Goal: Task Accomplishment & Management: Complete application form

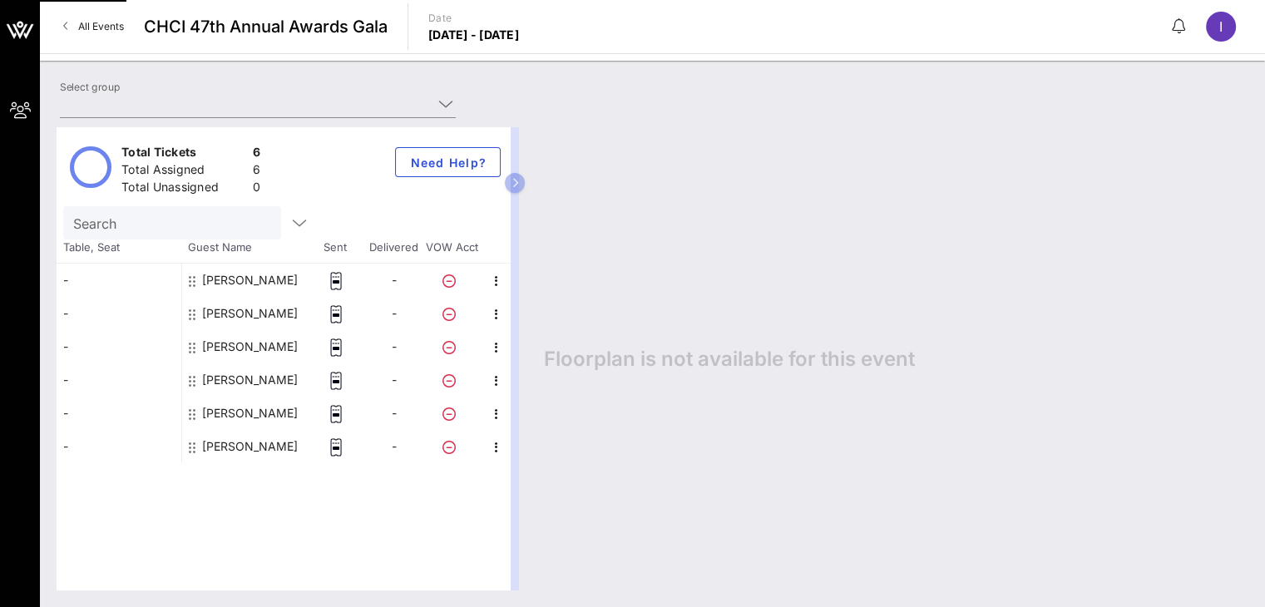
type input "AFLCIO (AFL-CIO) [[PERSON_NAME], [EMAIL_ADDRESS][DOMAIN_NAME]]"
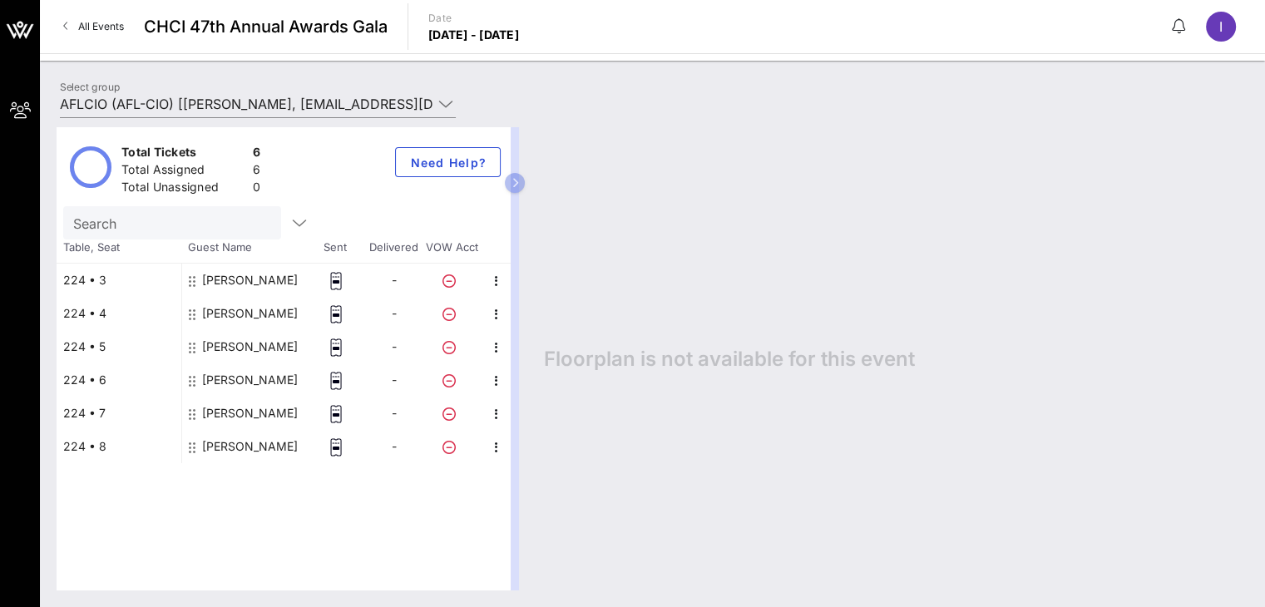
click at [97, 29] on span "All Events" at bounding box center [101, 26] width 46 height 12
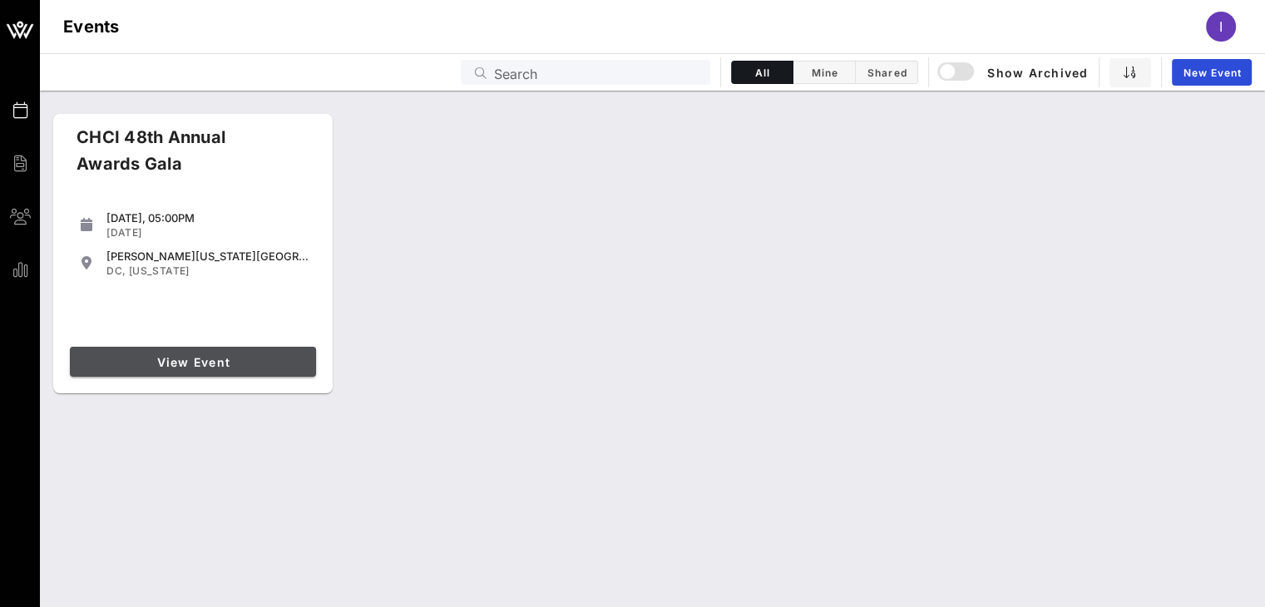
click at [223, 361] on span "View Event" at bounding box center [192, 362] width 233 height 14
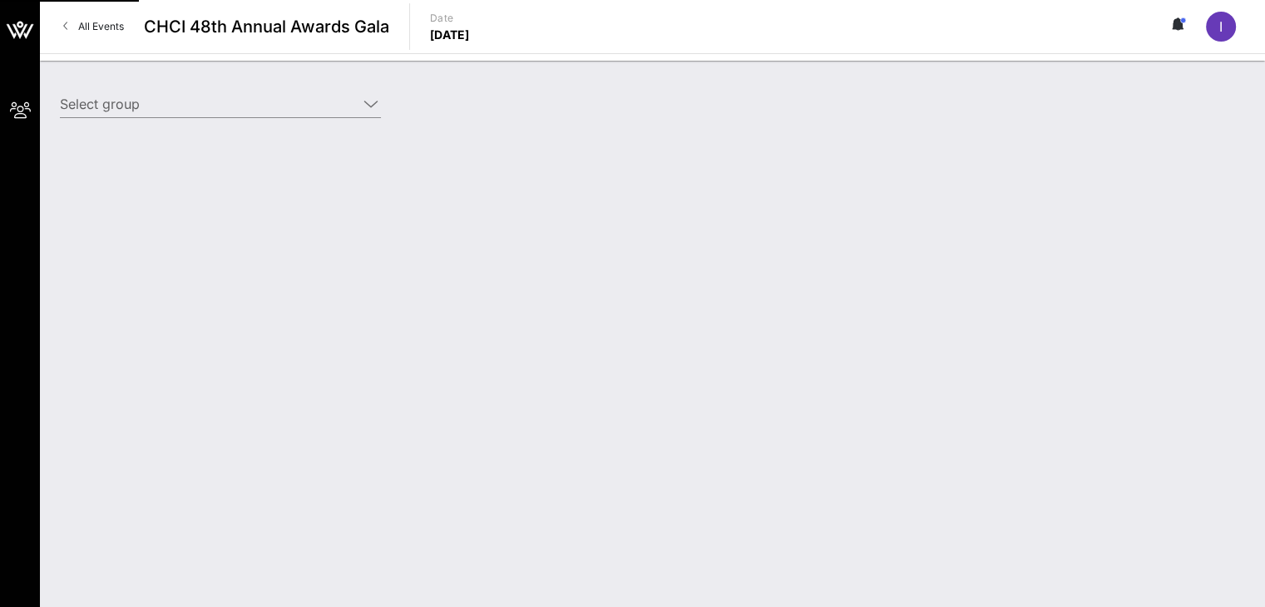
type input "AFL-CIO (AFL-CIO) [[PERSON_NAME], [EMAIL_ADDRESS][DOMAIN_NAME]]"
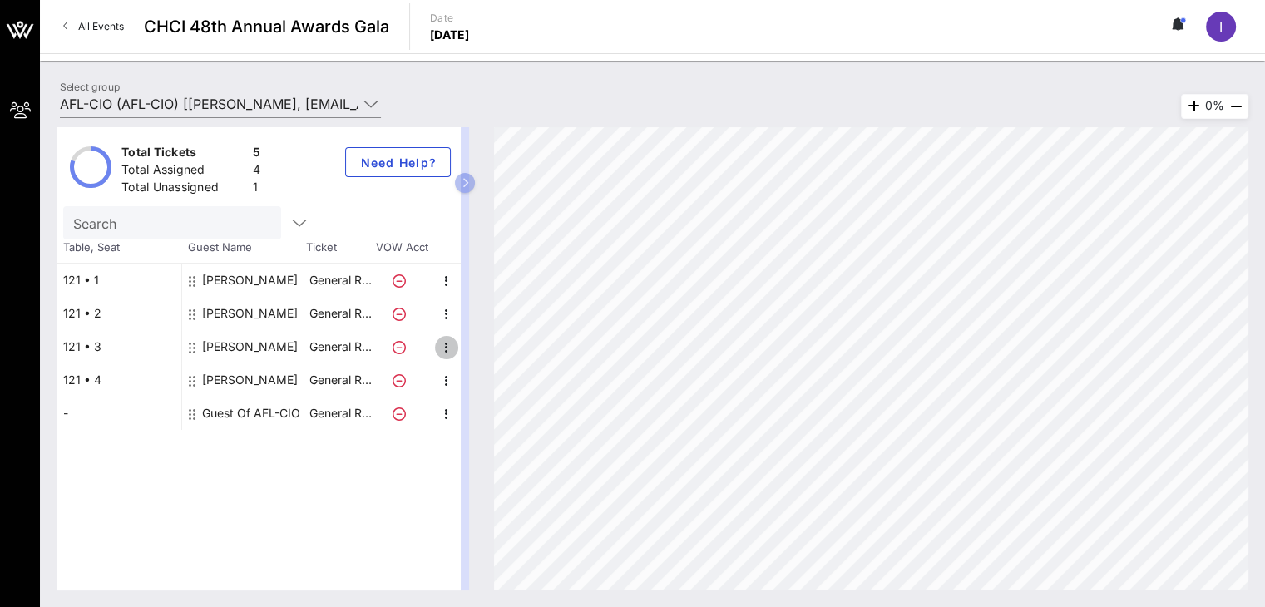
click at [442, 353] on icon "button" at bounding box center [447, 348] width 20 height 20
click at [472, 354] on div "Edit" at bounding box center [487, 351] width 33 height 13
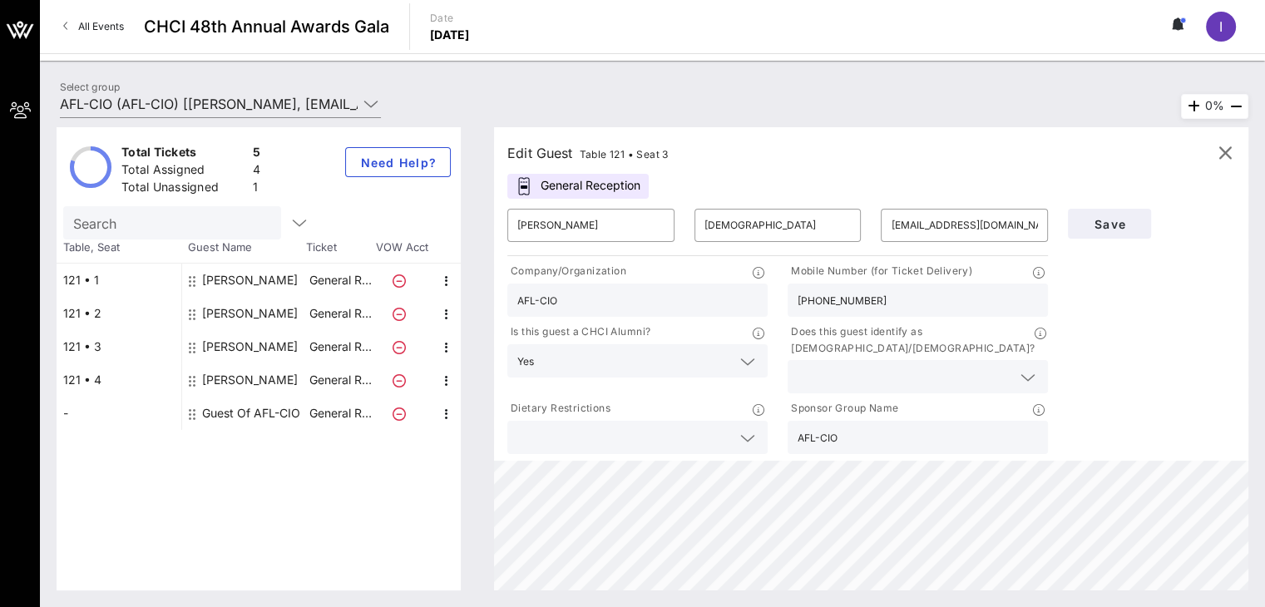
click at [890, 300] on input "[PHONE_NUMBER]" at bounding box center [917, 300] width 240 height 22
paste input "[PHONE_NUMBER]"
type input "[PHONE_NUMBER]"
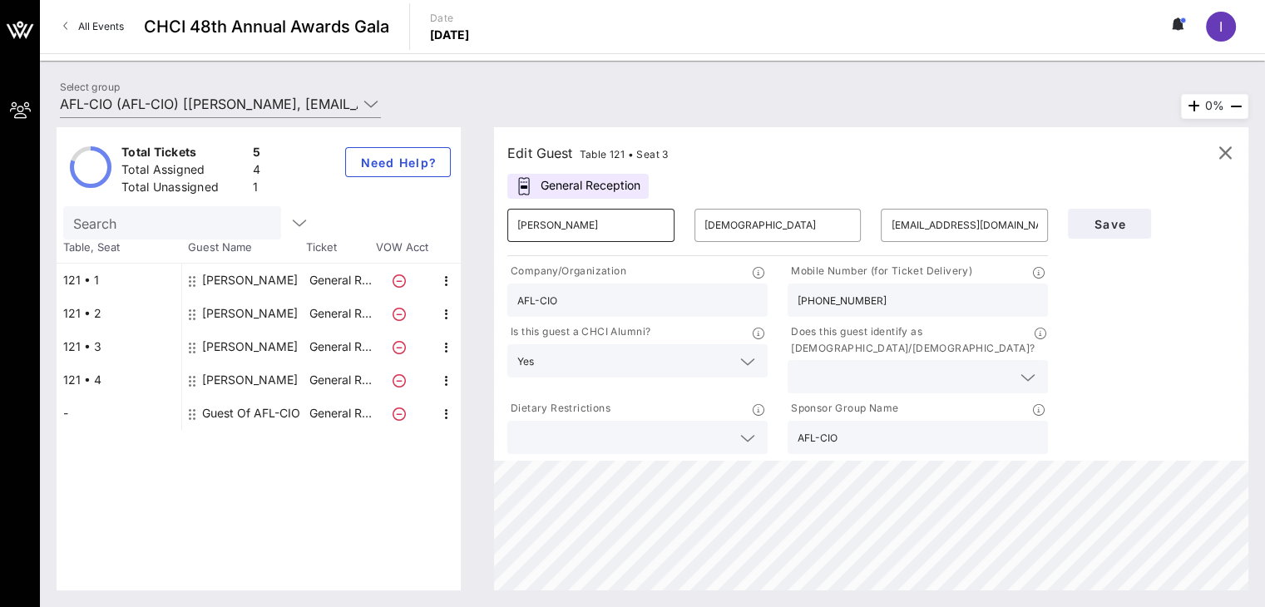
click at [570, 230] on input "[PERSON_NAME]" at bounding box center [590, 225] width 147 height 27
paste input "[PERSON_NAME]"
drag, startPoint x: 555, startPoint y: 212, endPoint x: 621, endPoint y: 224, distance: 66.7
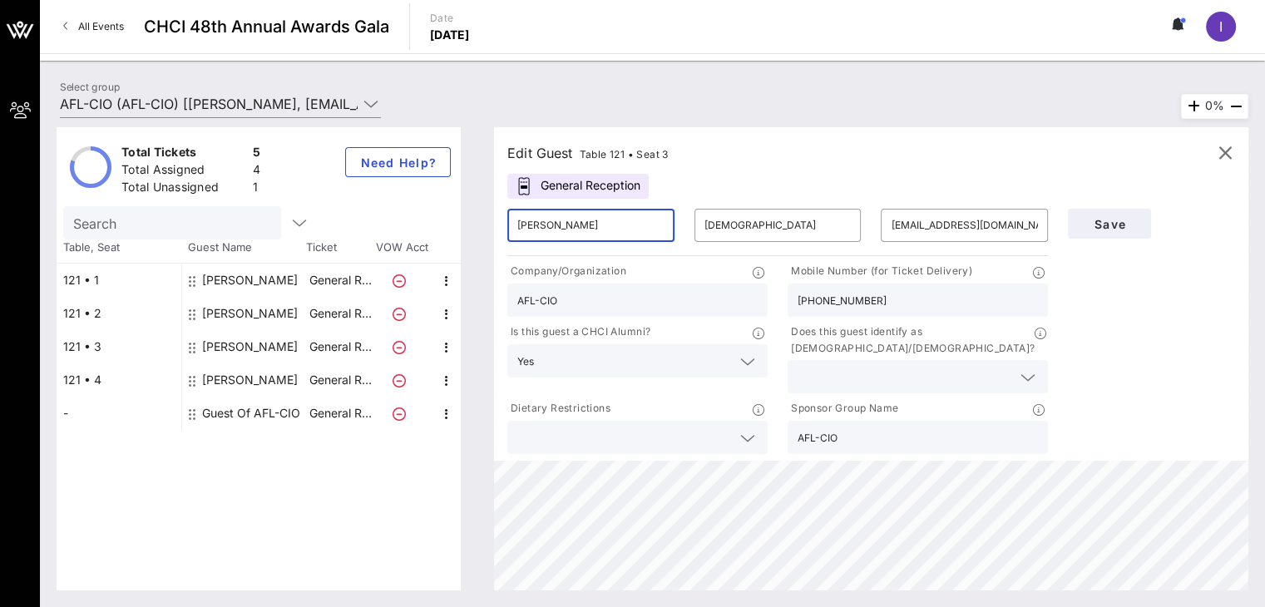
click at [621, 224] on input "[PERSON_NAME]" at bounding box center [590, 225] width 147 height 27
type input "[PERSON_NAME]"
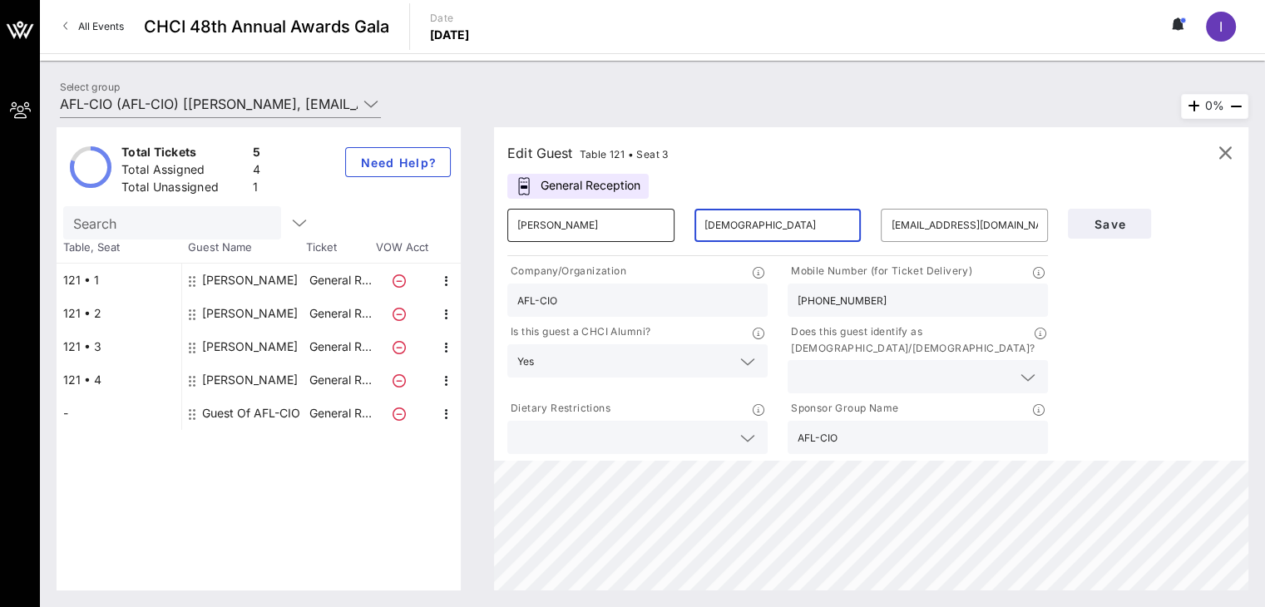
paste input "[PERSON_NAME]"
type input "[PERSON_NAME]"
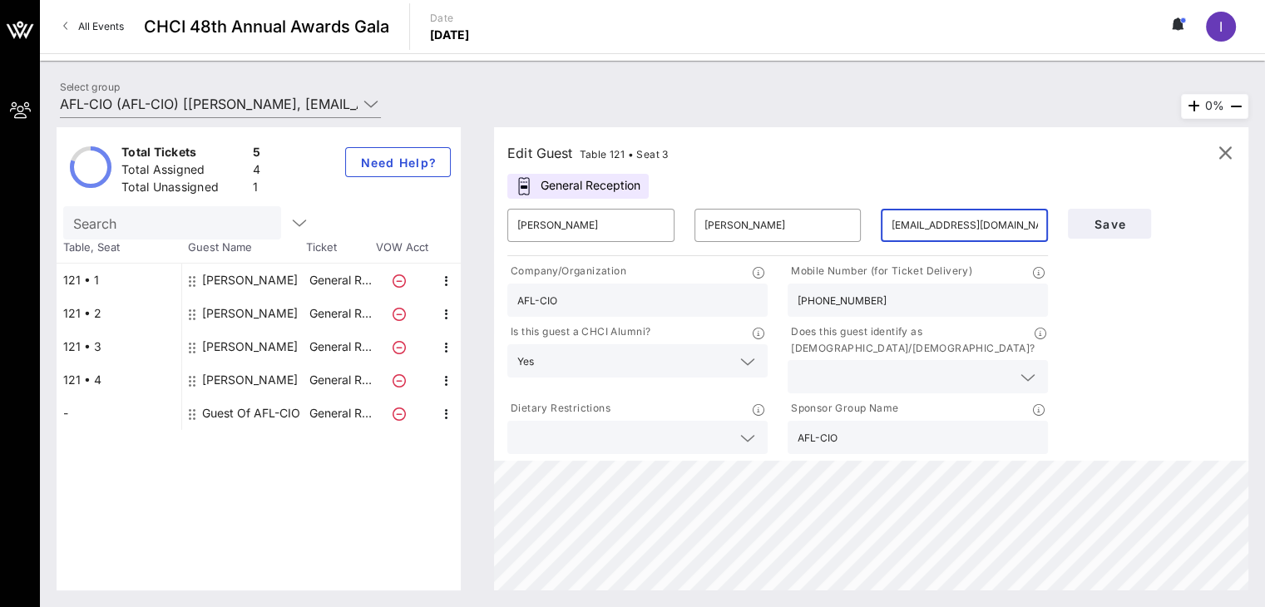
drag, startPoint x: 944, startPoint y: 220, endPoint x: 841, endPoint y: 203, distance: 104.4
click at [841, 203] on div "​ [PERSON_NAME] ​ [PERSON_NAME] ​ [EMAIL_ADDRESS][DOMAIN_NAME]" at bounding box center [777, 225] width 560 height 53
paste input "[PERSON_NAME]"
click at [898, 227] on input "e [PERSON_NAME][EMAIL_ADDRESS][DOMAIN_NAME]" at bounding box center [963, 225] width 147 height 27
click at [898, 227] on input "[EMAIL_ADDRESS][DOMAIN_NAME]" at bounding box center [963, 225] width 147 height 27
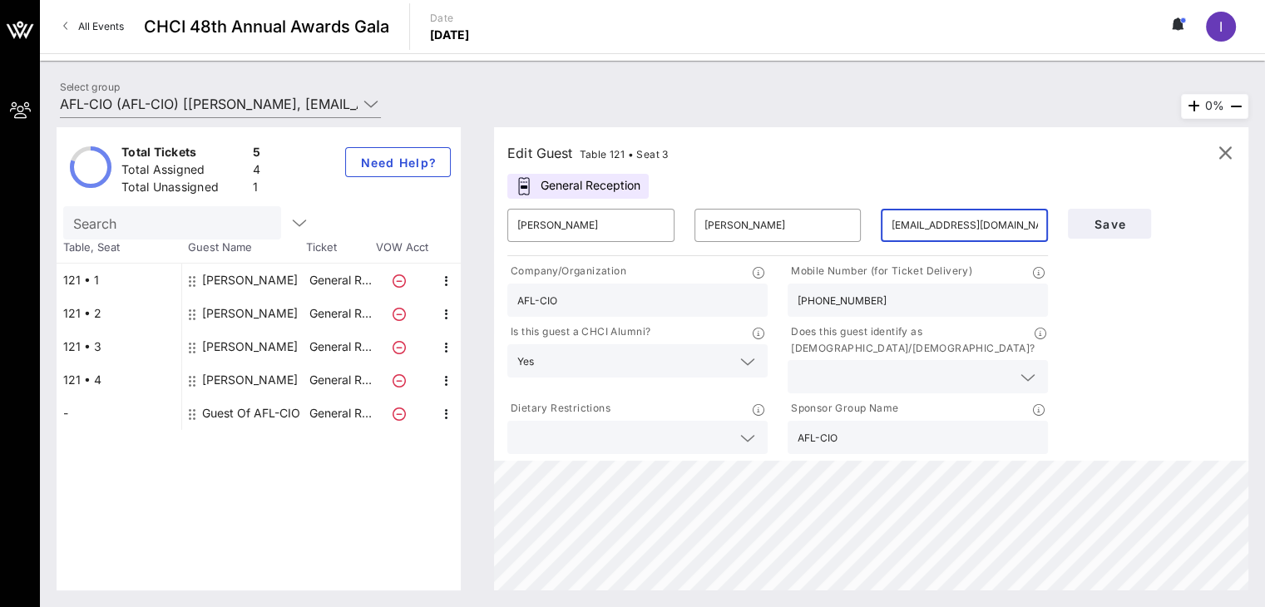
click at [898, 227] on input "[EMAIL_ADDRESS][DOMAIN_NAME]" at bounding box center [963, 225] width 147 height 27
type input "[EMAIL_ADDRESS][DOMAIN_NAME]"
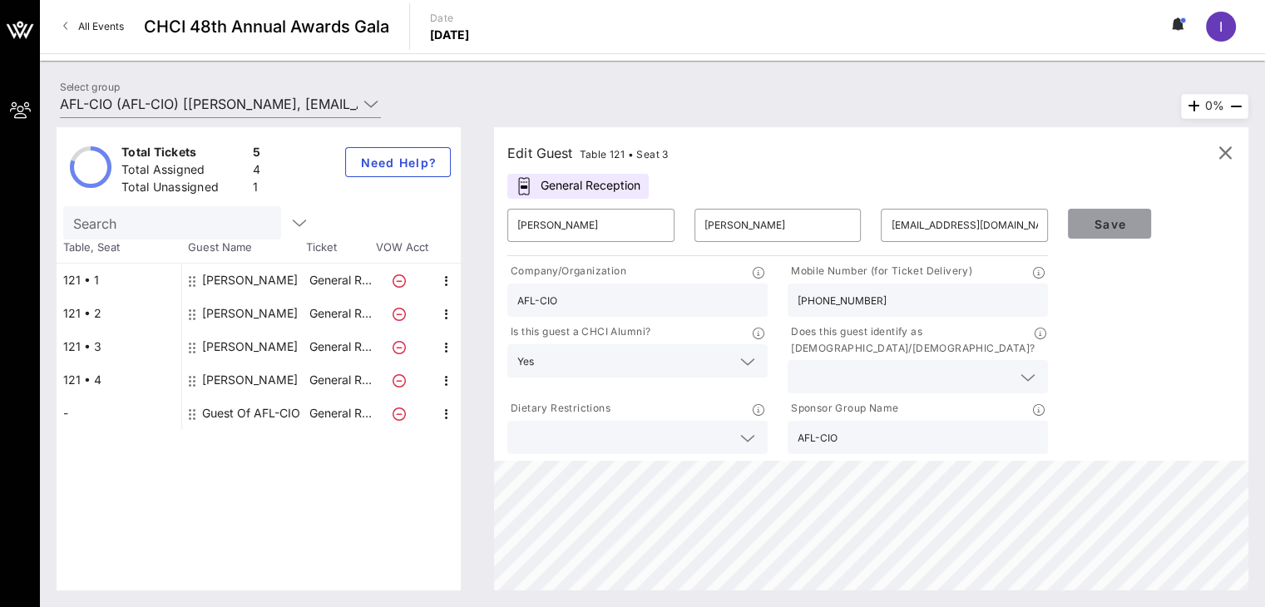
click at [1092, 230] on span "Save" at bounding box center [1109, 224] width 57 height 14
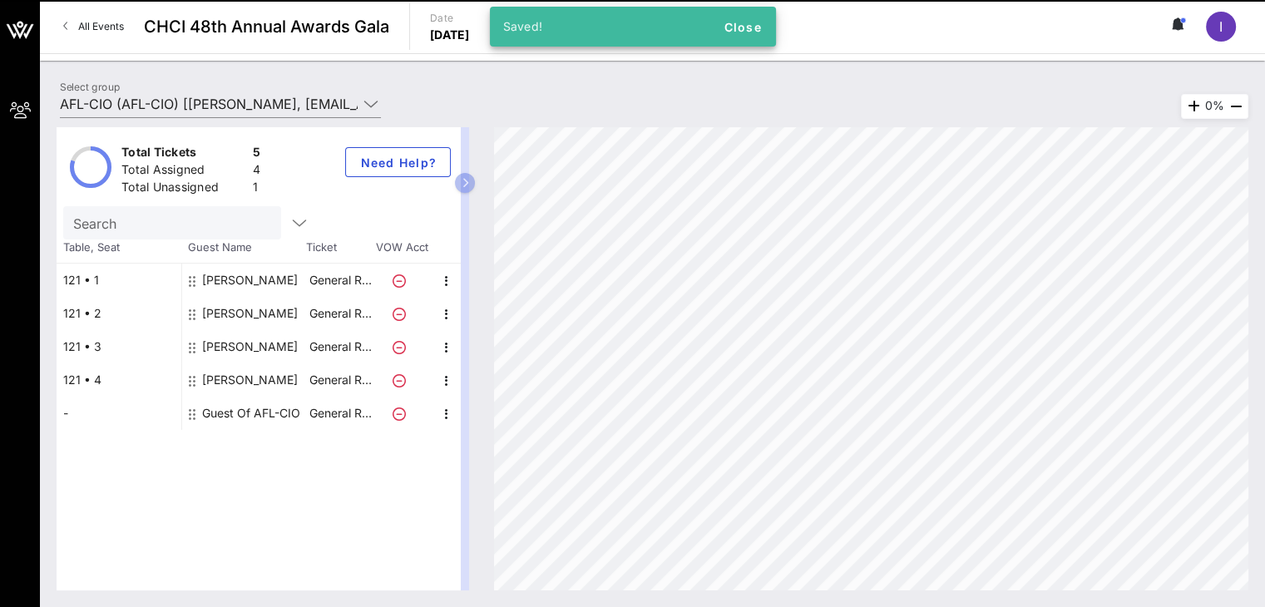
click at [243, 419] on div "Guest Of AFL-CIO" at bounding box center [251, 413] width 98 height 33
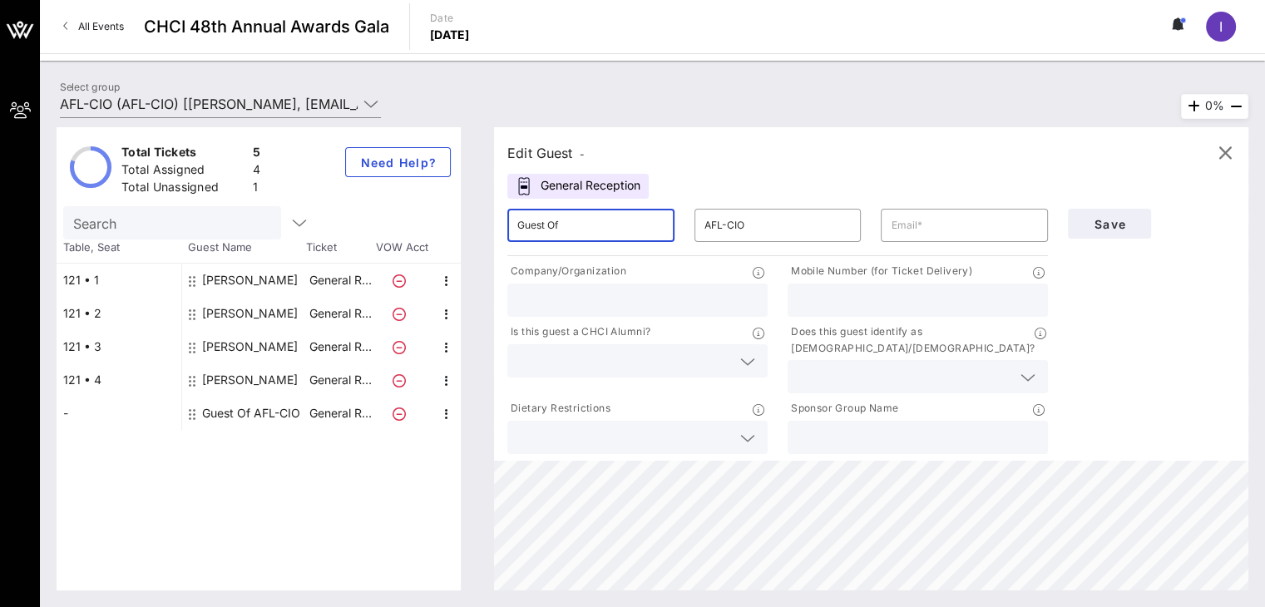
click at [636, 227] on input "Guest Of" at bounding box center [590, 225] width 147 height 27
type input "[PERSON_NAME]"
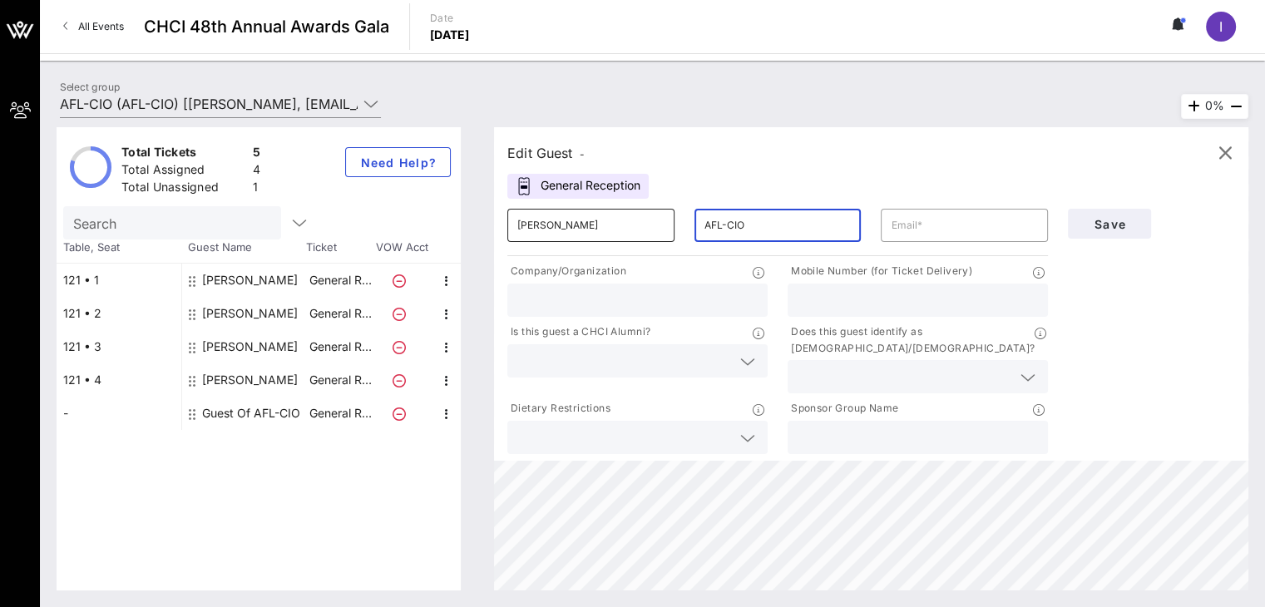
paste input "[PERSON_NAME]"
type input "[PERSON_NAME]"
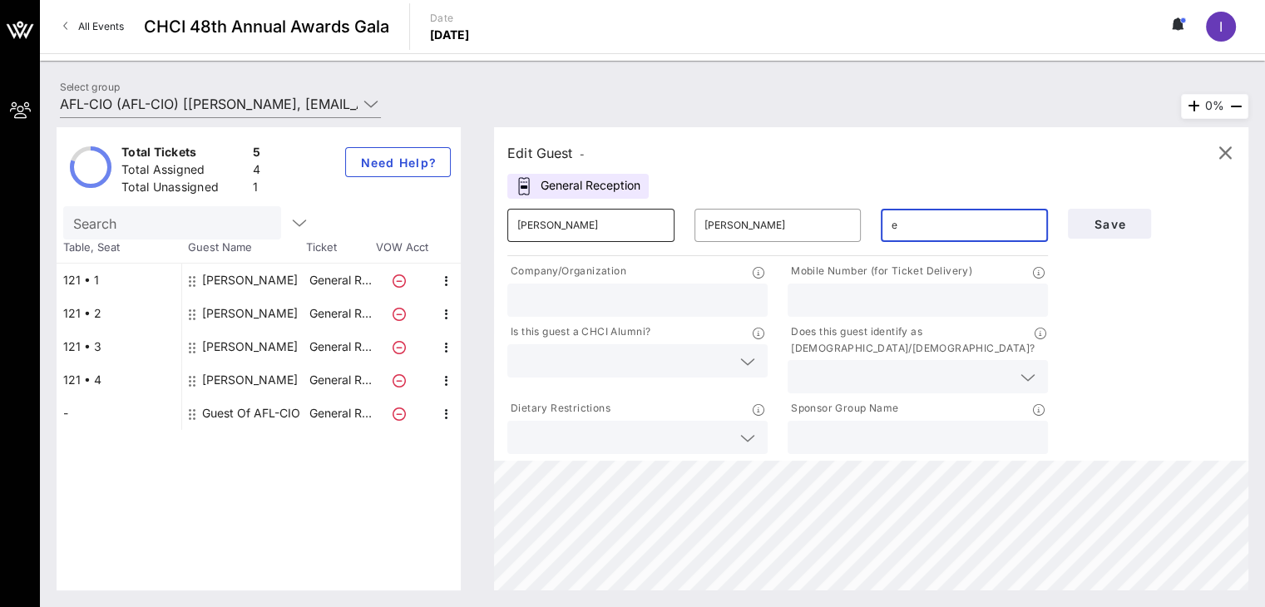
paste input "[PERSON_NAME]"
click at [901, 219] on input "e [PERSON_NAME][EMAIL_ADDRESS][DOMAIN_NAME]" at bounding box center [963, 225] width 147 height 27
type input "[EMAIL_ADDRESS][DOMAIN_NAME]"
click at [812, 297] on input "text" at bounding box center [917, 300] width 240 height 22
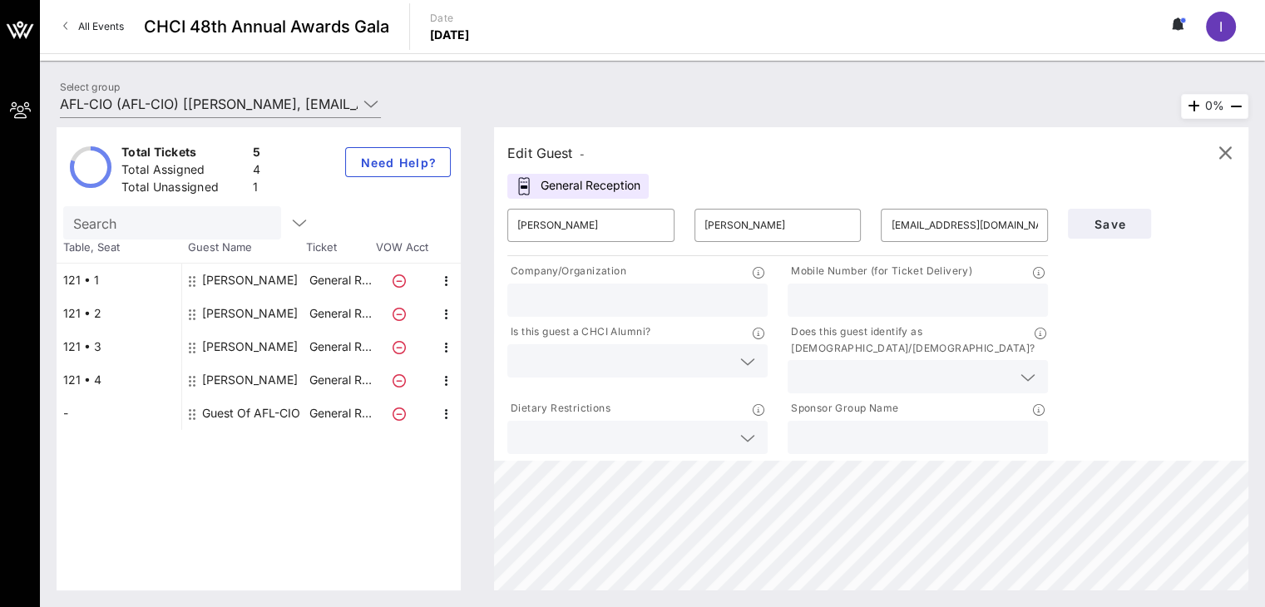
click at [896, 315] on div at bounding box center [917, 300] width 240 height 33
click at [871, 292] on input "text" at bounding box center [917, 300] width 240 height 22
paste input "[PHONE_NUMBER]"
type input "[PHONE_NUMBER]"
click at [602, 284] on div at bounding box center [637, 300] width 240 height 33
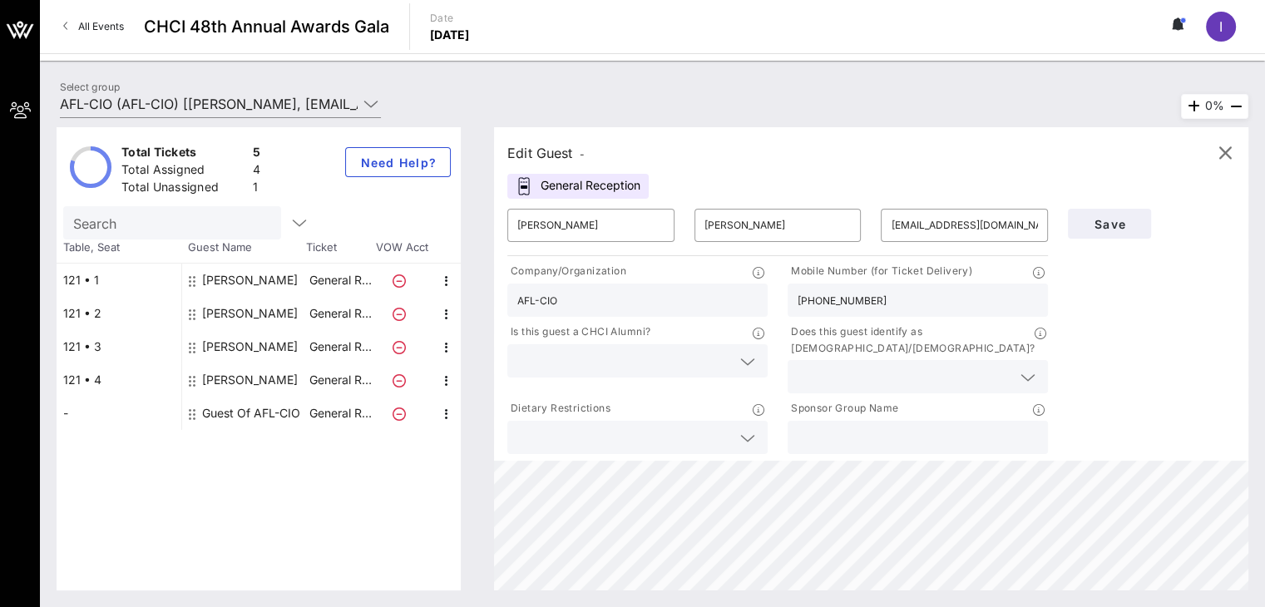
click at [602, 284] on div "AFL-CIO" at bounding box center [637, 300] width 240 height 33
click at [575, 300] on input "AFL-CIO" at bounding box center [637, 300] width 240 height 22
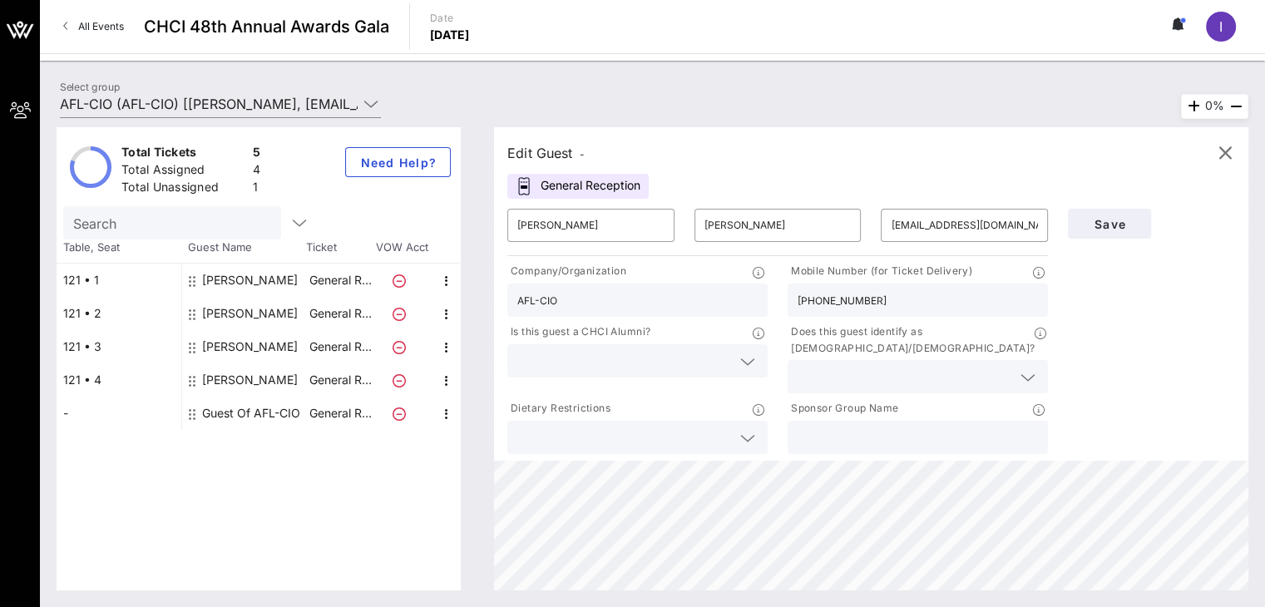
click at [575, 300] on input "AFL-CIO" at bounding box center [637, 300] width 240 height 22
type input "AFL-CIO"
click at [1095, 229] on span "Save" at bounding box center [1109, 224] width 57 height 14
drag, startPoint x: 928, startPoint y: 225, endPoint x: 885, endPoint y: 224, distance: 43.2
click at [885, 224] on div "​ [EMAIL_ADDRESS][DOMAIN_NAME]" at bounding box center [964, 225] width 167 height 33
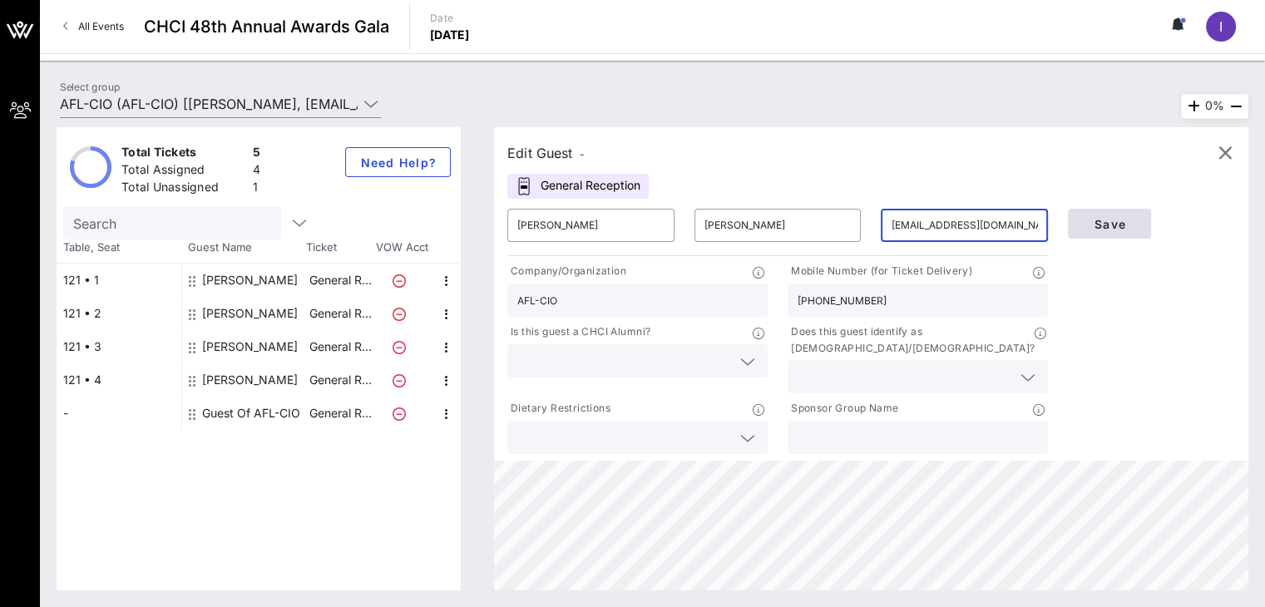
type input "[EMAIL_ADDRESS][DOMAIN_NAME]"
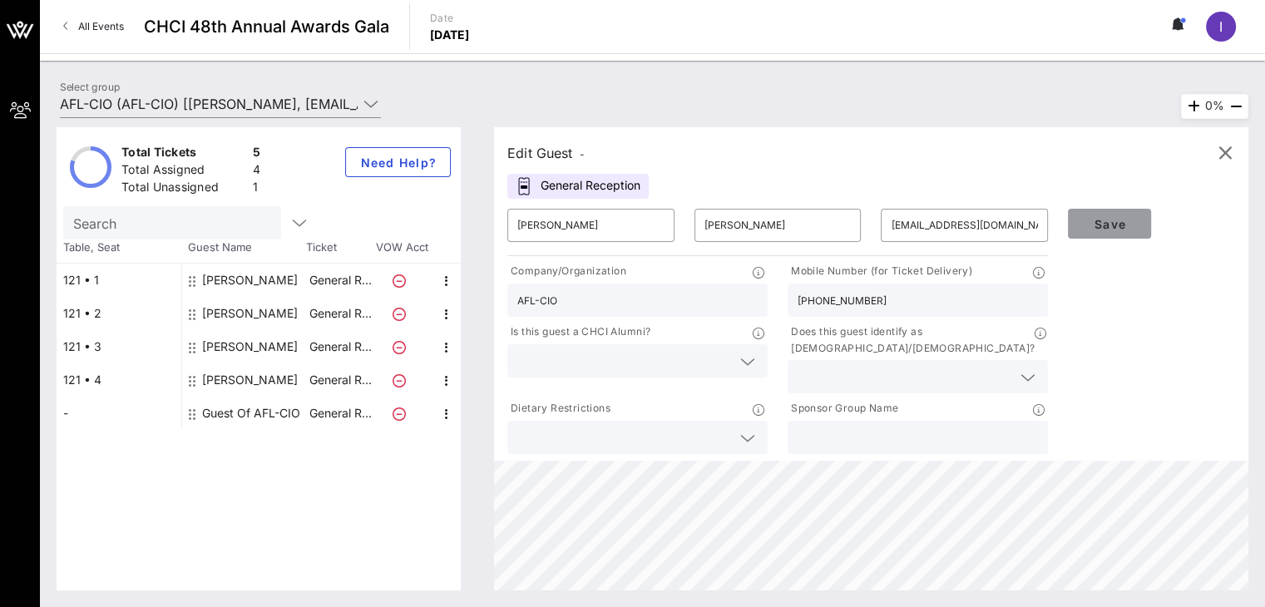
click at [1085, 230] on span "Save" at bounding box center [1109, 224] width 57 height 14
click at [1103, 227] on span "Save" at bounding box center [1109, 224] width 57 height 14
click at [262, 369] on div "[PERSON_NAME]" at bounding box center [250, 379] width 96 height 33
type input "[PERSON_NAME]"
type input "Jefferson"
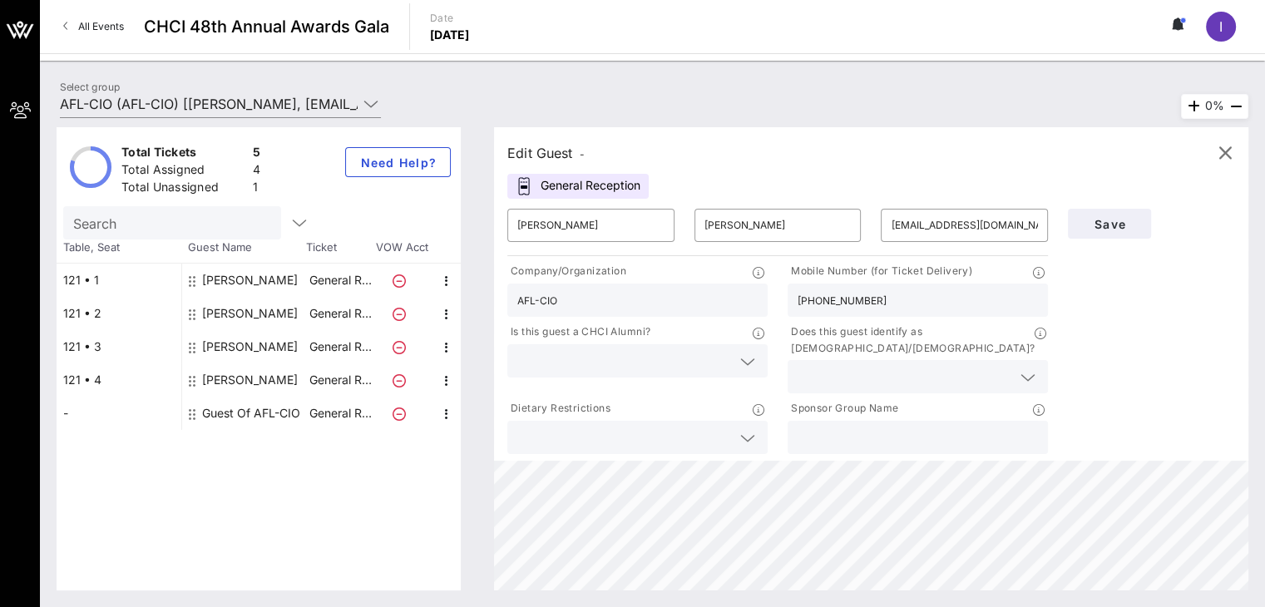
type input "[EMAIL_ADDRESS][DOMAIN_NAME]"
type input "[PHONE_NUMBER]"
type input "AFL-CIO"
click at [255, 349] on div "[PERSON_NAME]" at bounding box center [250, 346] width 96 height 33
type input "[PERSON_NAME]"
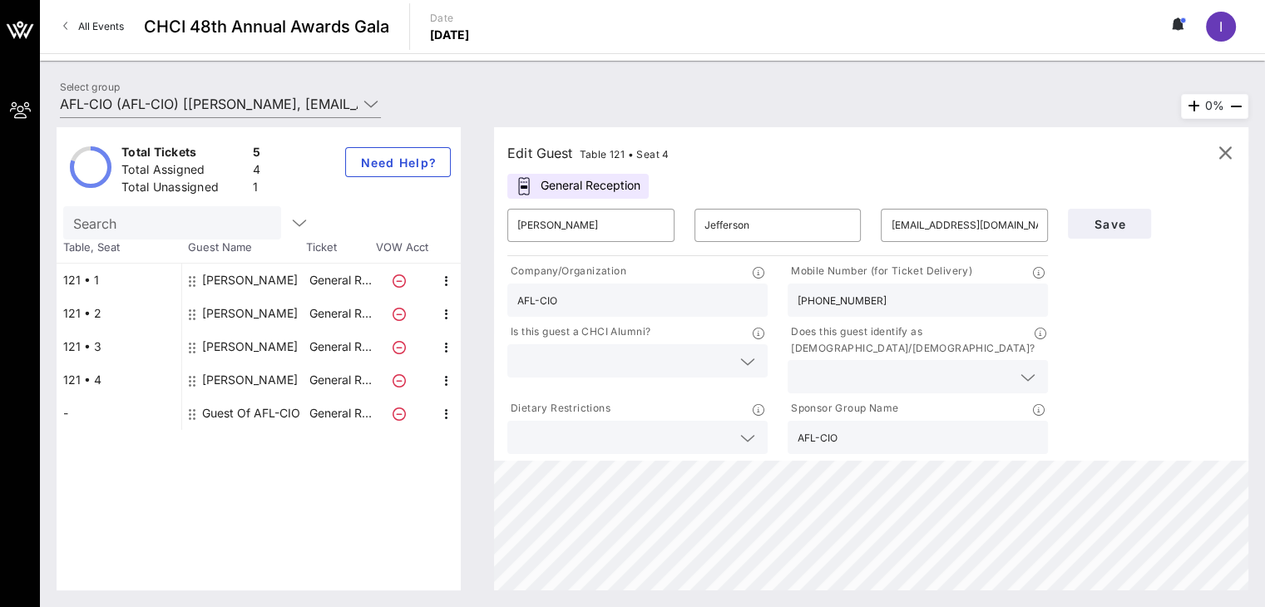
type input "[PERSON_NAME]"
type input "[EMAIL_ADDRESS][DOMAIN_NAME]"
type input "[PHONE_NUMBER]"
click at [247, 313] on div "[PERSON_NAME]" at bounding box center [250, 313] width 96 height 33
type input "[PERSON_NAME]"
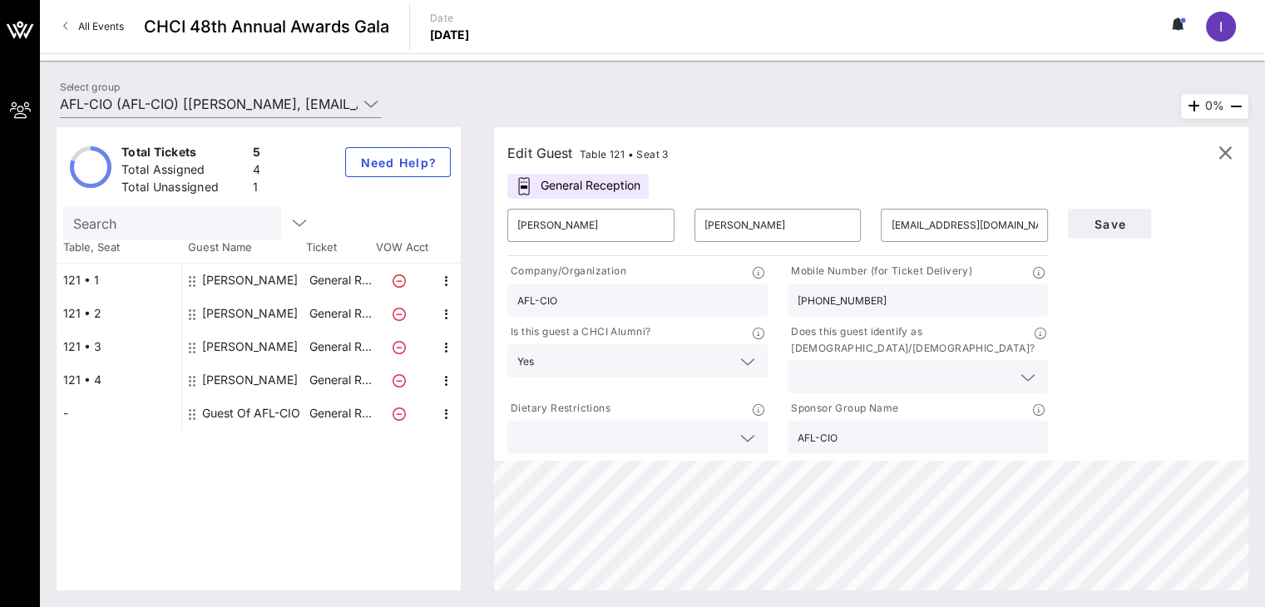
type input "[PERSON_NAME]"
type input "[EMAIL_ADDRESS][DOMAIN_NAME]"
type input "[PHONE_NUMBER]"
click at [246, 279] on div "[PERSON_NAME]" at bounding box center [250, 280] width 96 height 33
type input "[PERSON_NAME]"
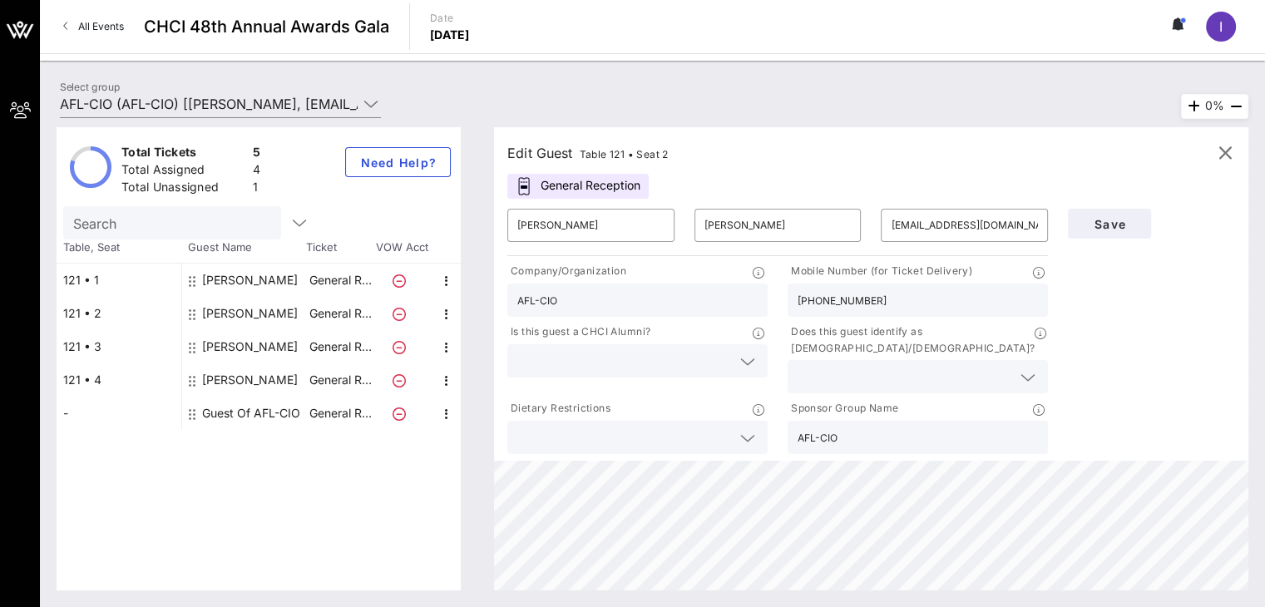
type input "[PERSON_NAME]"
type input "[EMAIL_ADDRESS][DOMAIN_NAME]"
type input "[PHONE_NUMBER]"
click at [251, 311] on div "[PERSON_NAME]" at bounding box center [250, 313] width 96 height 33
type input "[PERSON_NAME]"
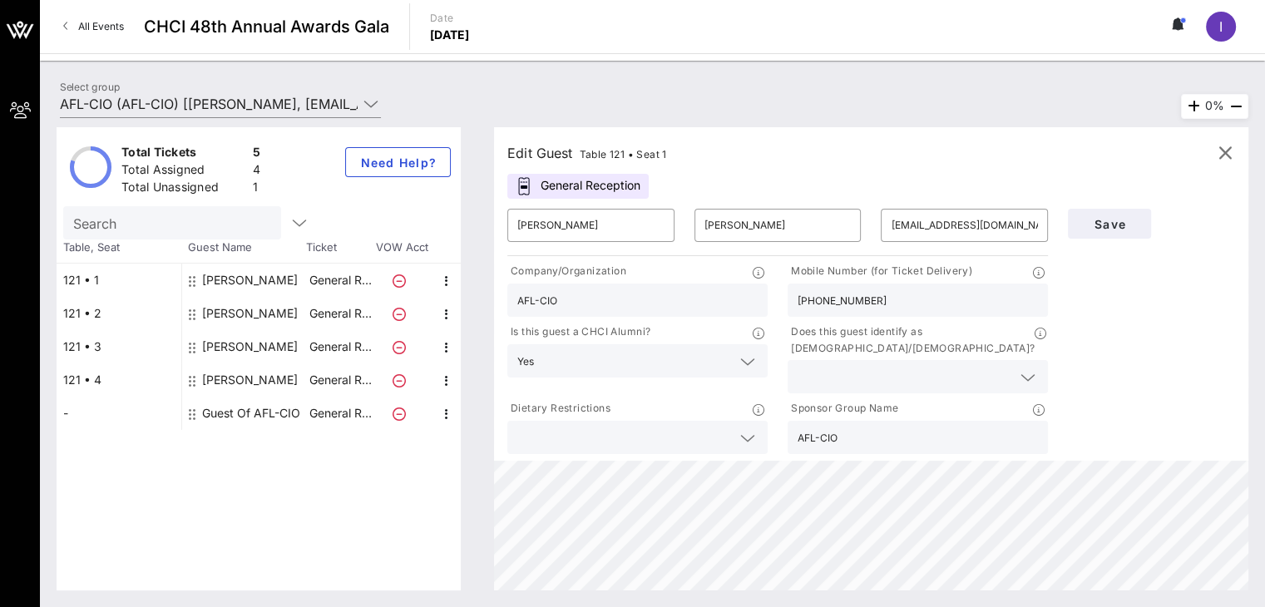
type input "[PERSON_NAME]"
type input "[EMAIL_ADDRESS][DOMAIN_NAME]"
type input "[PHONE_NUMBER]"
click at [264, 345] on div "[PERSON_NAME]" at bounding box center [250, 346] width 96 height 33
type input "[PERSON_NAME]"
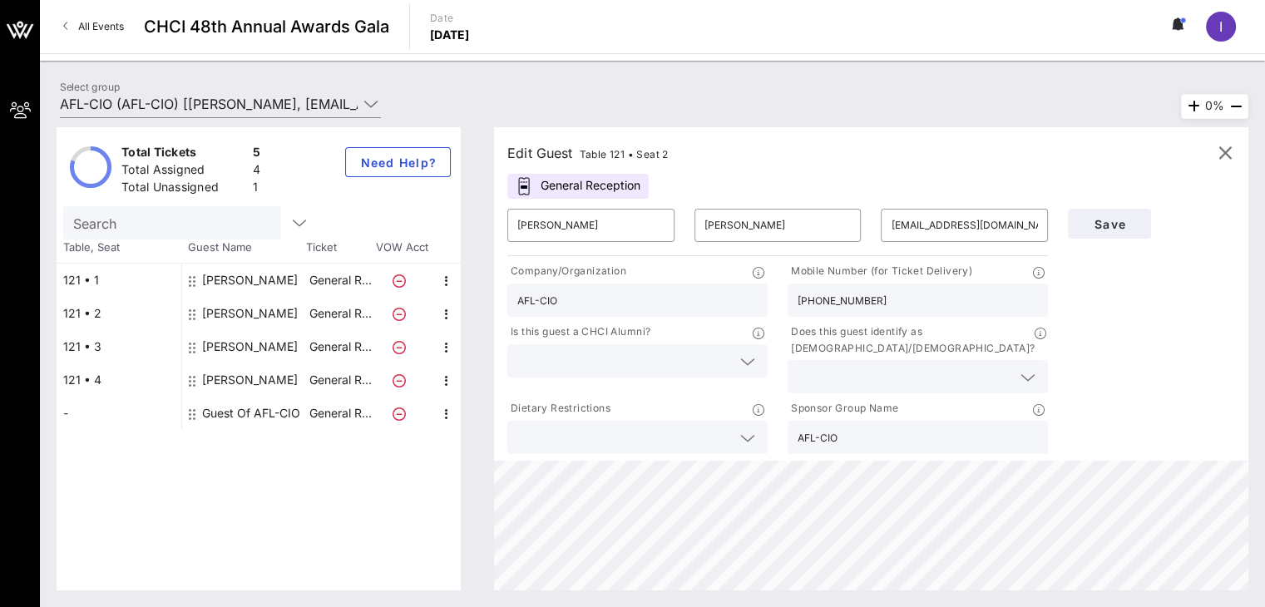
type input "[PERSON_NAME]"
type input "[EMAIL_ADDRESS][DOMAIN_NAME]"
type input "[PHONE_NUMBER]"
click at [273, 374] on div "[PERSON_NAME]" at bounding box center [250, 379] width 96 height 33
type input "[PERSON_NAME]"
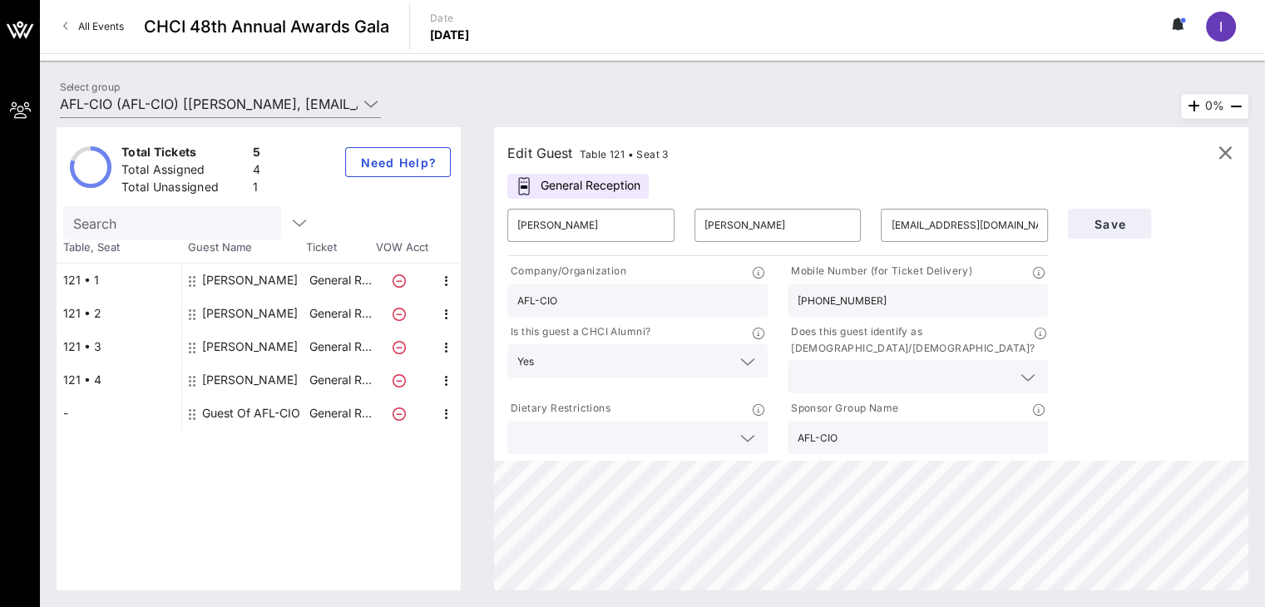
type input "Jefferson"
type input "[EMAIL_ADDRESS][DOMAIN_NAME]"
type input "[PHONE_NUMBER]"
click at [273, 392] on div "[PERSON_NAME]" at bounding box center [250, 379] width 96 height 33
click at [263, 412] on div "Guest Of AFL-CIO" at bounding box center [251, 413] width 98 height 33
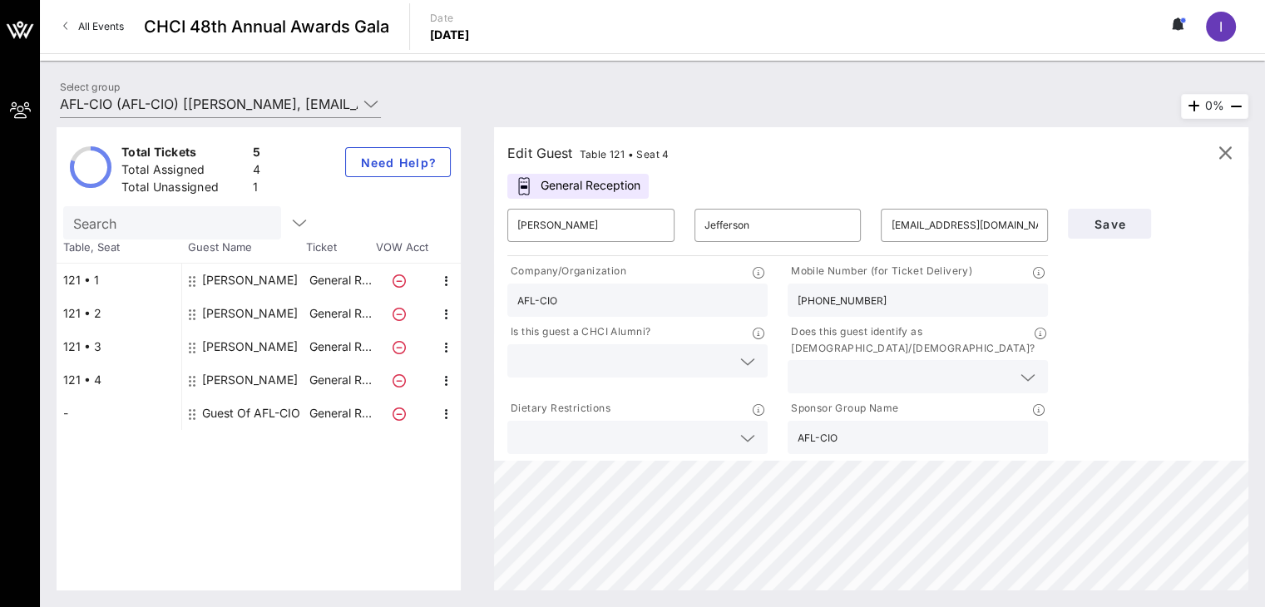
type input "Guest Of"
type input "AFL-CIO"
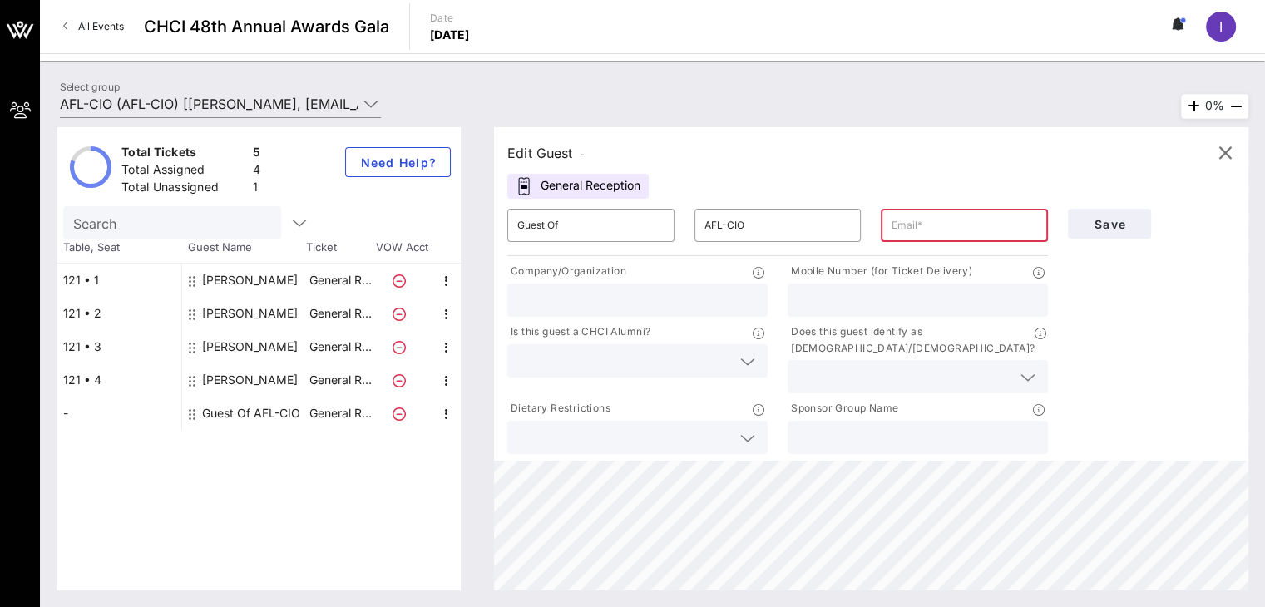
click at [888, 233] on div "​" at bounding box center [964, 225] width 167 height 33
paste input "AFL-CIO"
click at [935, 223] on input "AFL-CIO" at bounding box center [963, 225] width 147 height 27
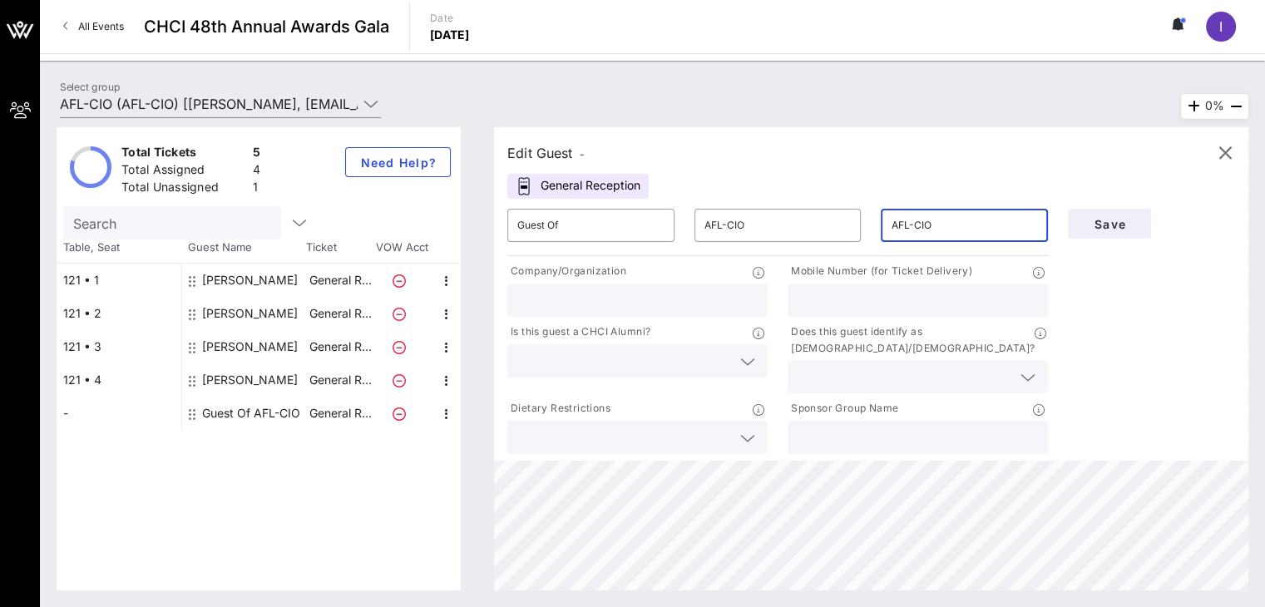
paste input "[EMAIL_ADDRESS][DOMAIN_NAME]"
type input "[EMAIL_ADDRESS][DOMAIN_NAME]"
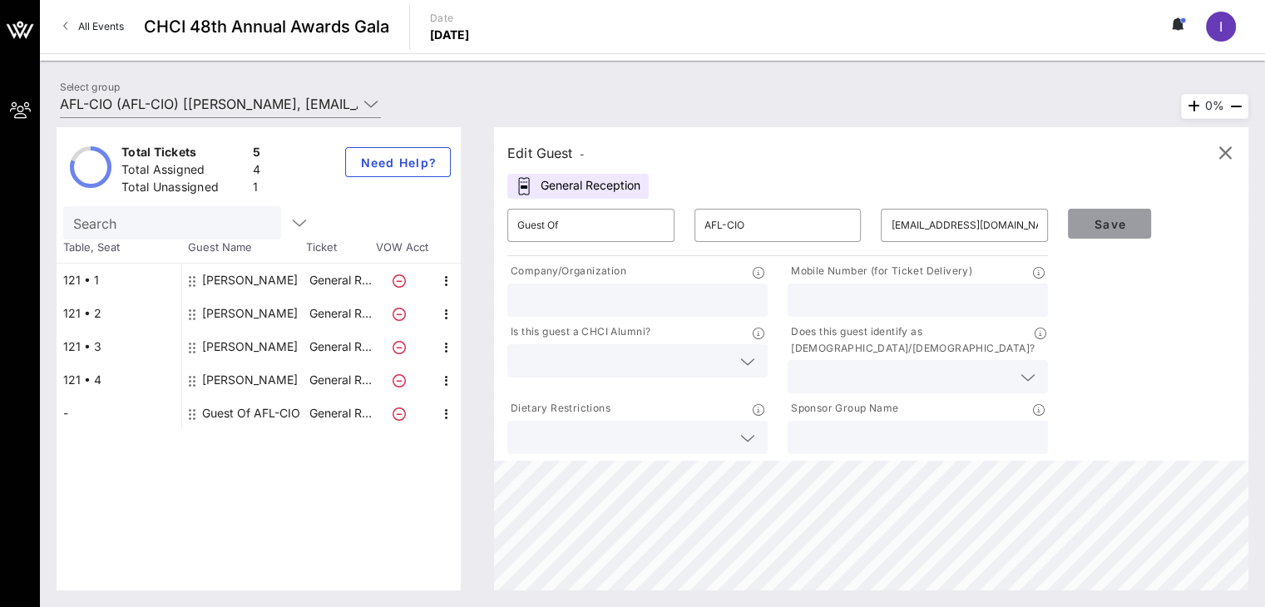
click at [1132, 215] on button "Save" at bounding box center [1109, 224] width 83 height 30
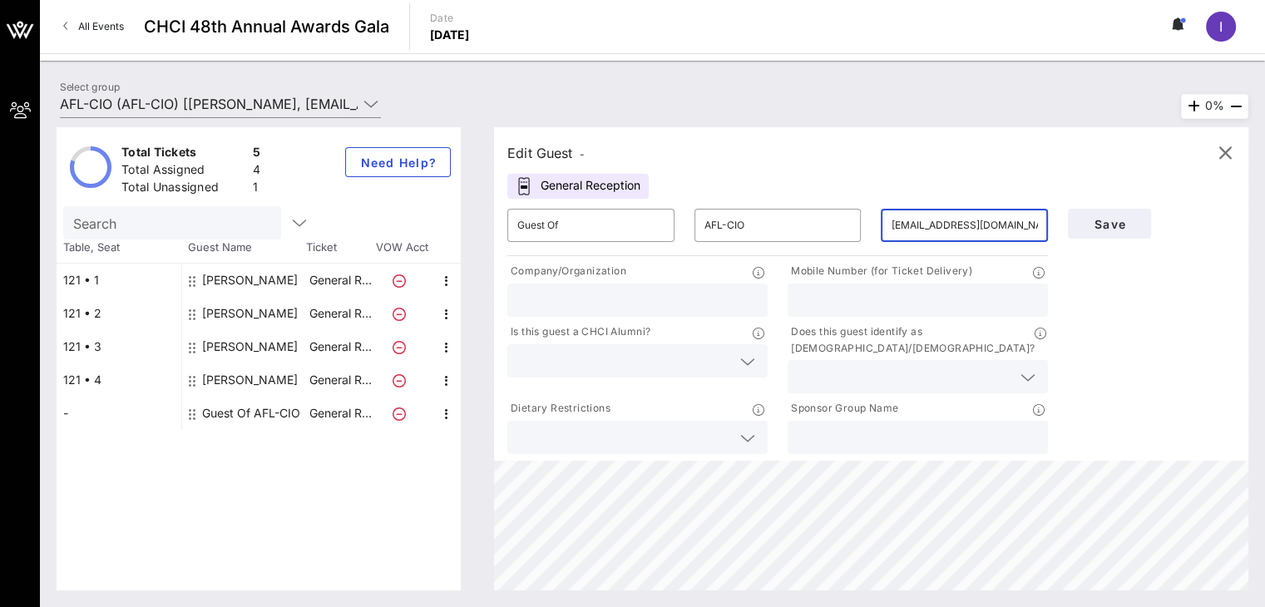
click at [936, 234] on input "[EMAIL_ADDRESS][DOMAIN_NAME]" at bounding box center [963, 225] width 147 height 27
click at [276, 410] on div "Guest Of AFL-CIO" at bounding box center [251, 413] width 98 height 33
click at [910, 227] on input "text" at bounding box center [963, 225] width 147 height 27
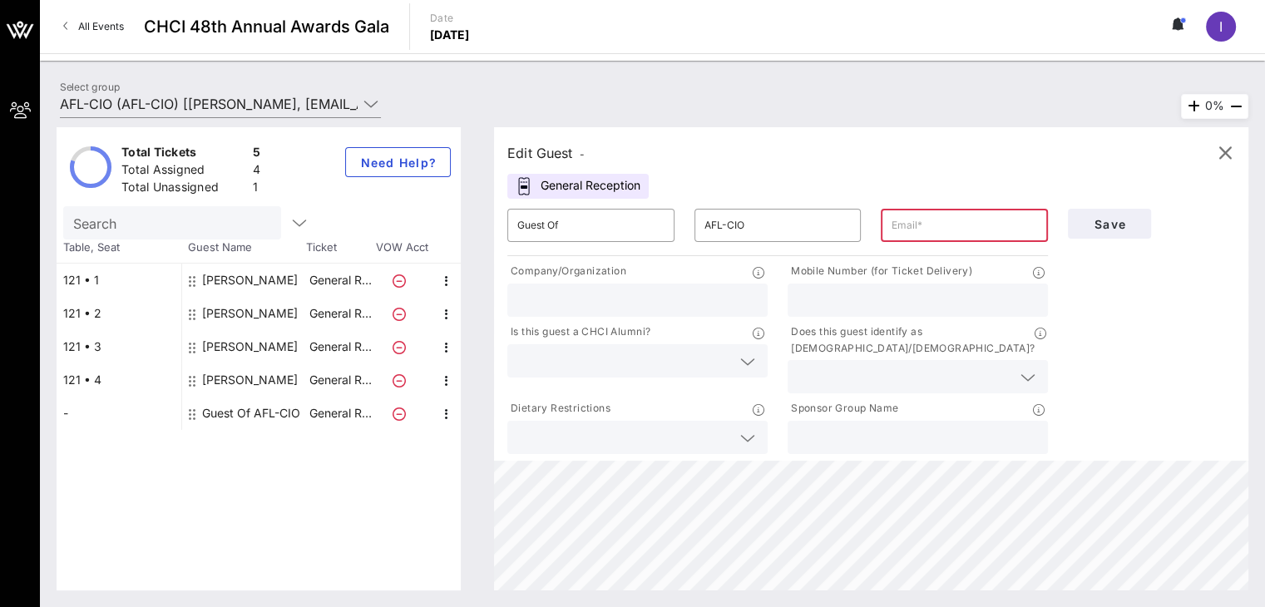
paste input "[PERSON_NAME][EMAIL_ADDRESS][PERSON_NAME][DOMAIN_NAME]"
type input "[PERSON_NAME][EMAIL_ADDRESS][PERSON_NAME][DOMAIN_NAME]"
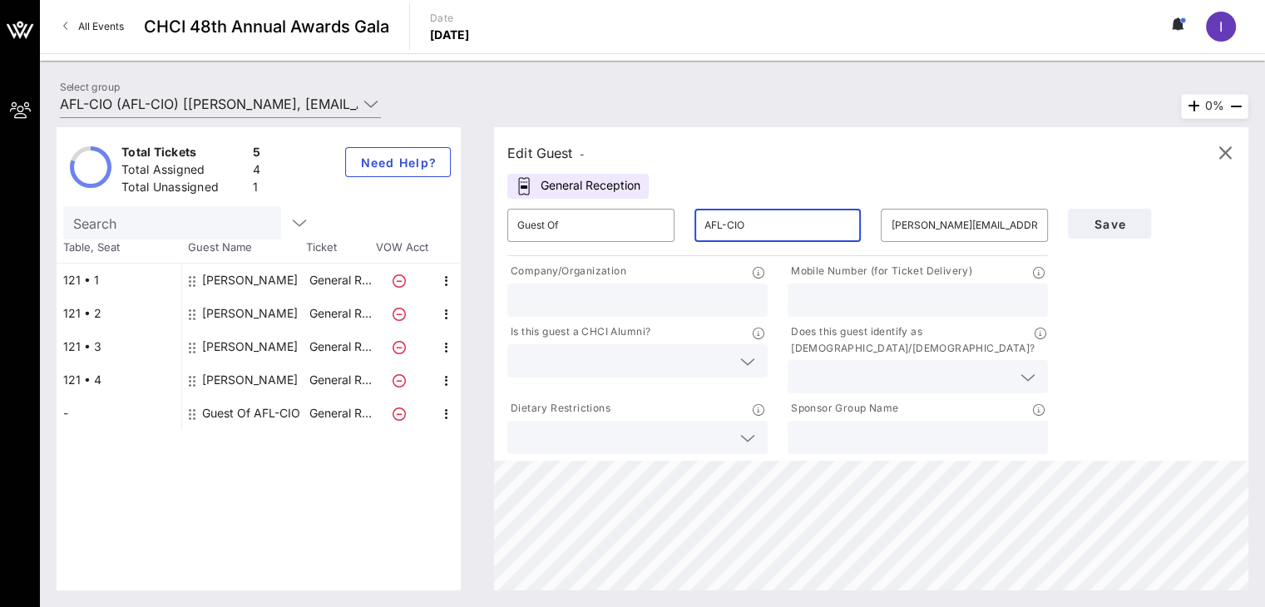
click at [733, 234] on input "AFL-CIO" at bounding box center [777, 225] width 147 height 27
type input "[PERSON_NAME]"
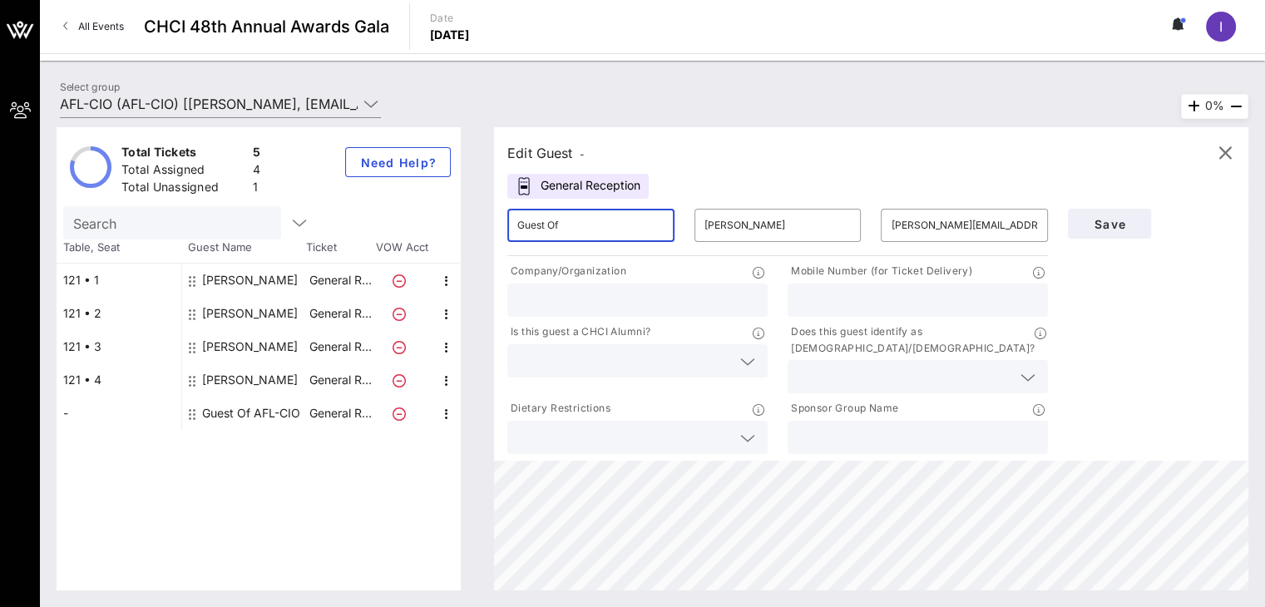
click at [631, 232] on input "Guest Of" at bounding box center [590, 225] width 147 height 27
type input "[PERSON_NAME]"
click at [627, 308] on input "text" at bounding box center [637, 300] width 240 height 22
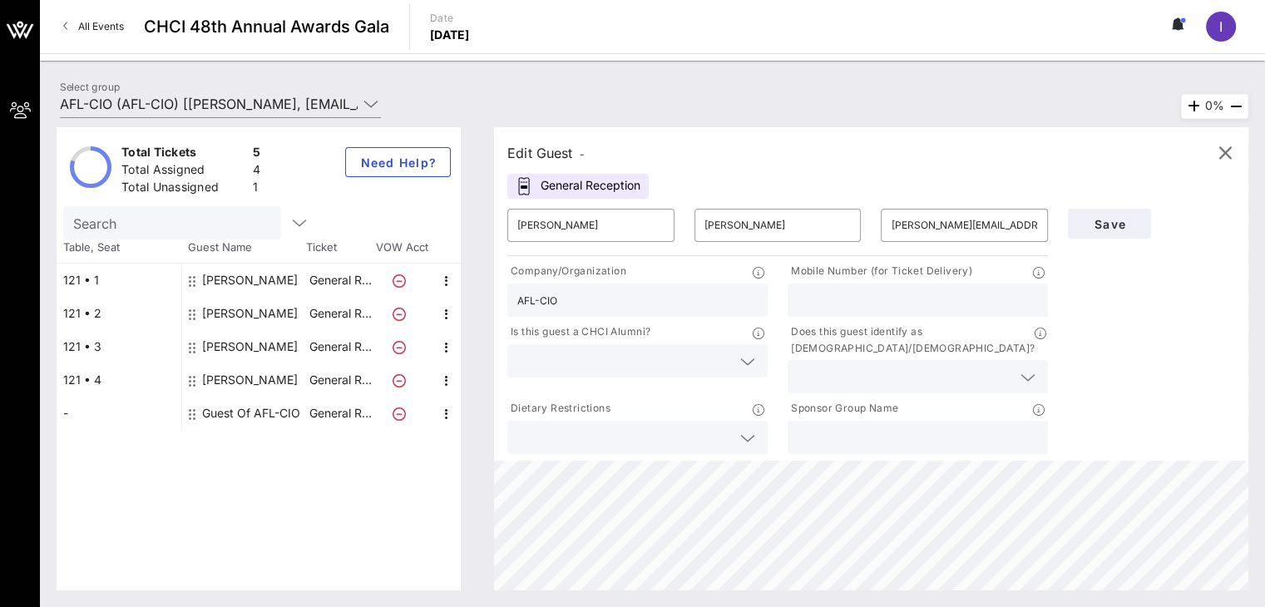
type input "AFL-CIO"
click at [858, 294] on input "text" at bounding box center [917, 300] width 240 height 22
paste input "[PHONE_NUMBER]"
type input "[PHONE_NUMBER]"
click at [1130, 224] on span "Save" at bounding box center [1109, 224] width 57 height 14
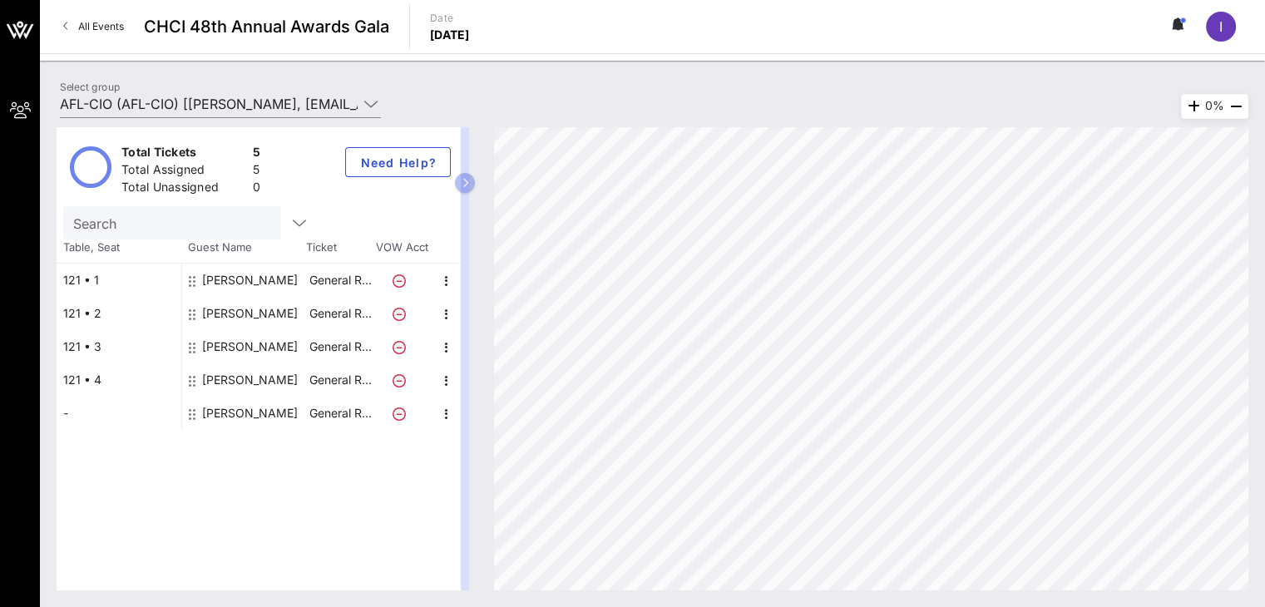
click at [73, 407] on div "-" at bounding box center [119, 413] width 125 height 33
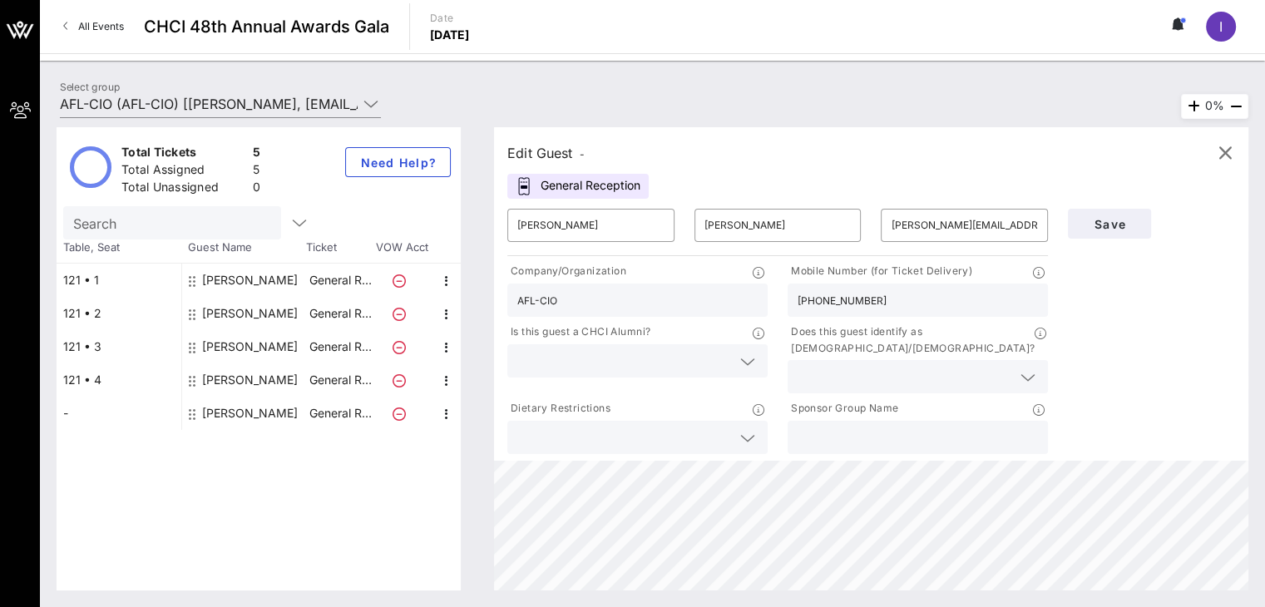
click at [90, 377] on div "121 • 4" at bounding box center [119, 379] width 125 height 33
type input "[PERSON_NAME]"
type input "Jefferson"
type input "[EMAIL_ADDRESS][DOMAIN_NAME]"
type input "[PHONE_NUMBER]"
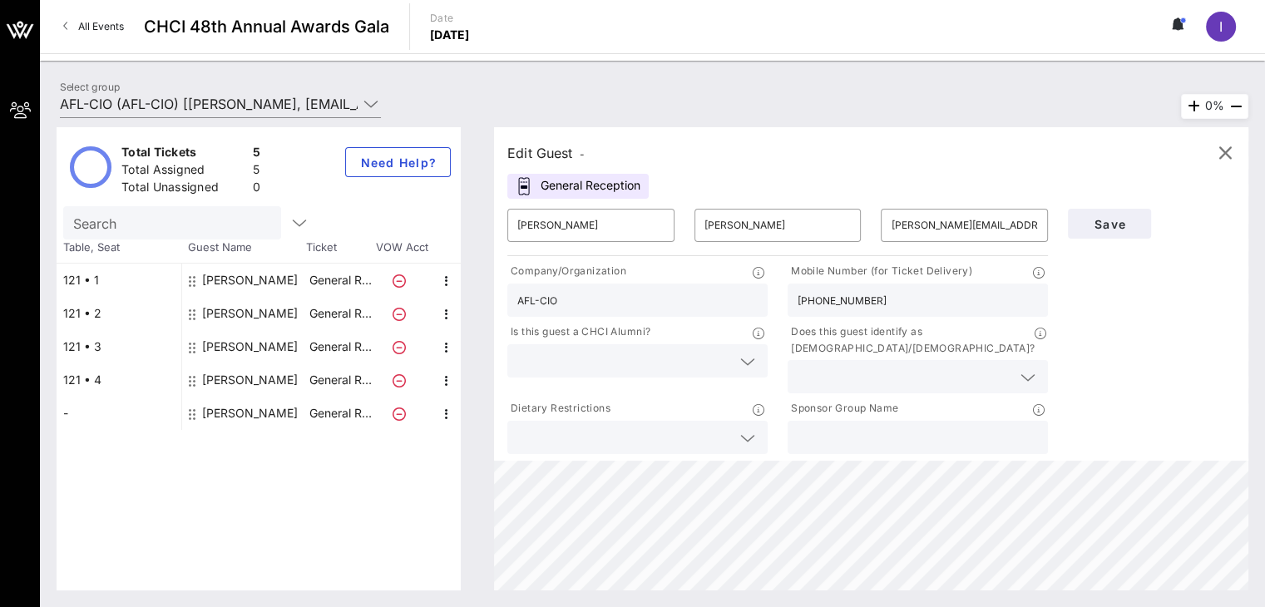
type input "AFL-CIO"
click at [83, 415] on div "-" at bounding box center [119, 413] width 125 height 33
type input "[PERSON_NAME]"
type input "[PERSON_NAME][EMAIL_ADDRESS][PERSON_NAME][DOMAIN_NAME]"
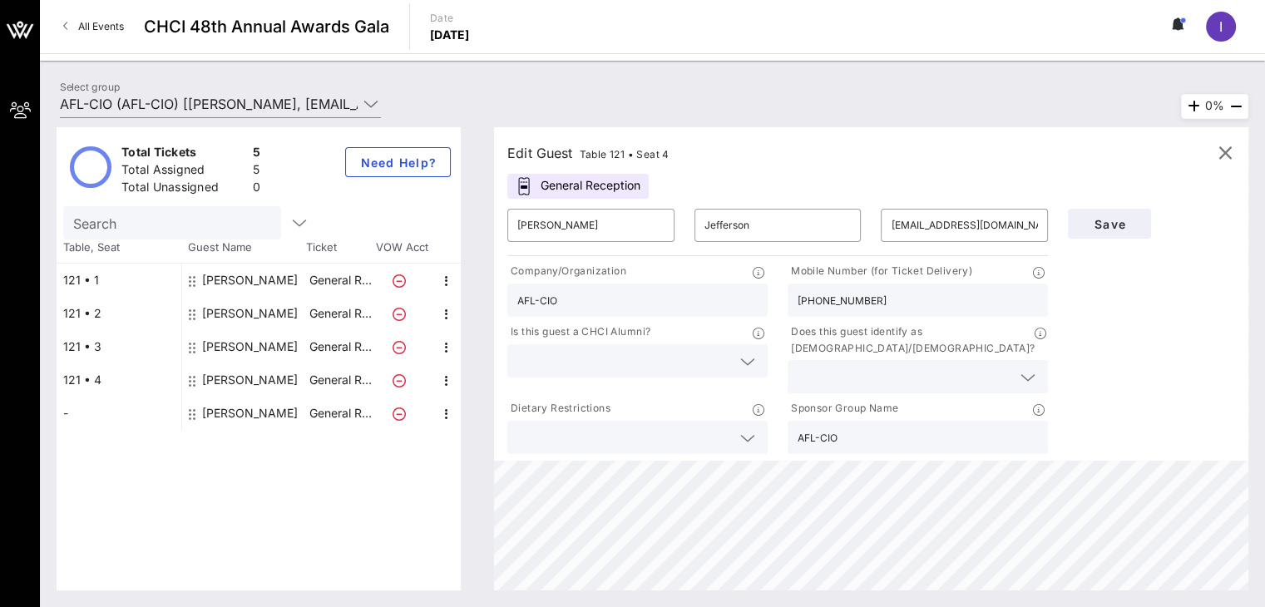
type input "[PHONE_NUMBER]"
click at [96, 279] on div "121 • 1" at bounding box center [119, 280] width 125 height 33
type input "[PERSON_NAME]"
type input "[EMAIL_ADDRESS][DOMAIN_NAME]"
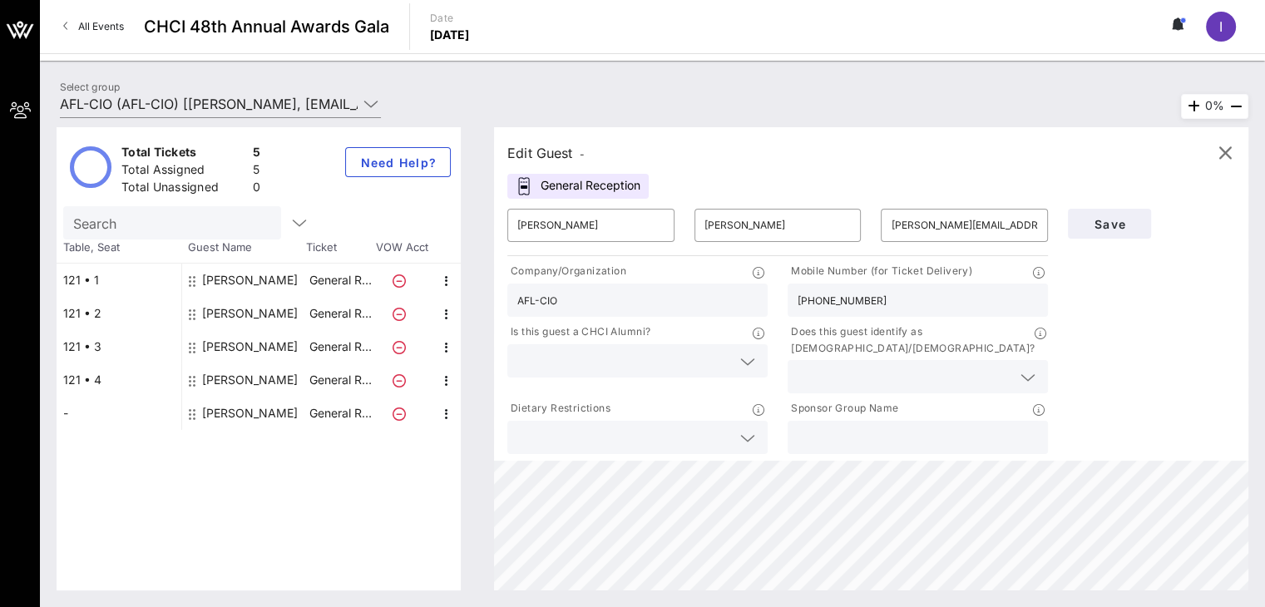
type input "[PHONE_NUMBER]"
type input "AFL-CIO"
drag, startPoint x: 96, startPoint y: 279, endPoint x: 126, endPoint y: 439, distance: 162.4
click at [126, 439] on div "Total Tickets 5 Total Assigned 5 Total Unassigned 0 Need Help? Search Table, Se…" at bounding box center [259, 358] width 404 height 463
click at [85, 280] on div "121 • 1" at bounding box center [119, 280] width 125 height 33
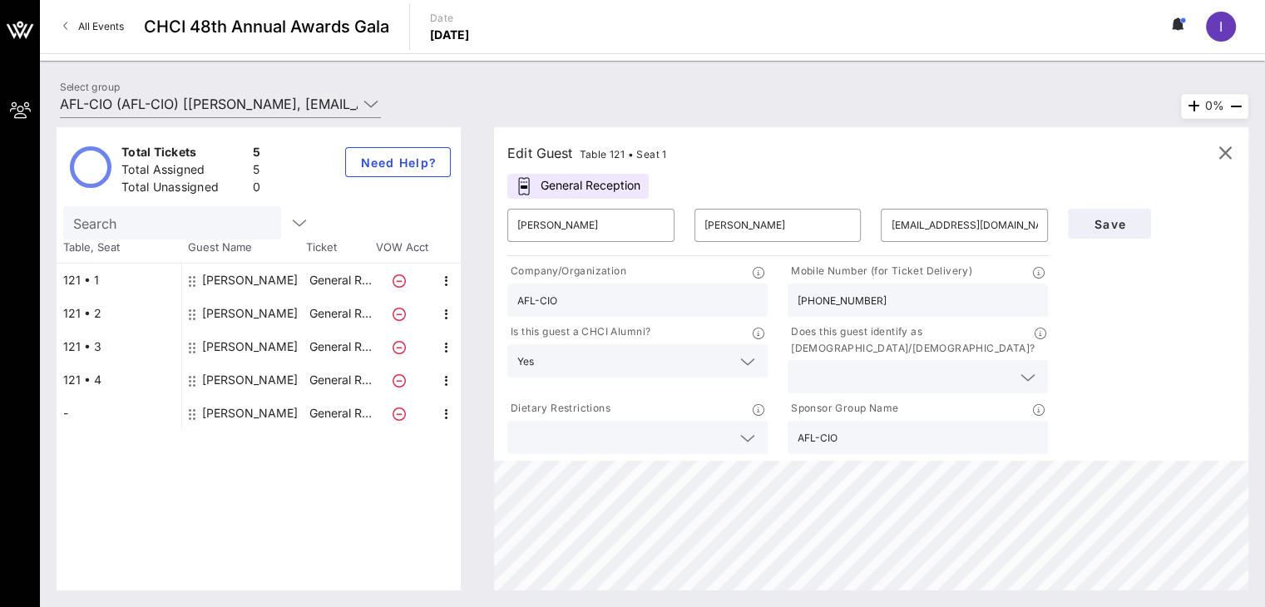
click at [90, 317] on div "121 • 2" at bounding box center [119, 313] width 125 height 33
type input "[PERSON_NAME]"
type input "[EMAIL_ADDRESS][DOMAIN_NAME]"
type input "[PHONE_NUMBER]"
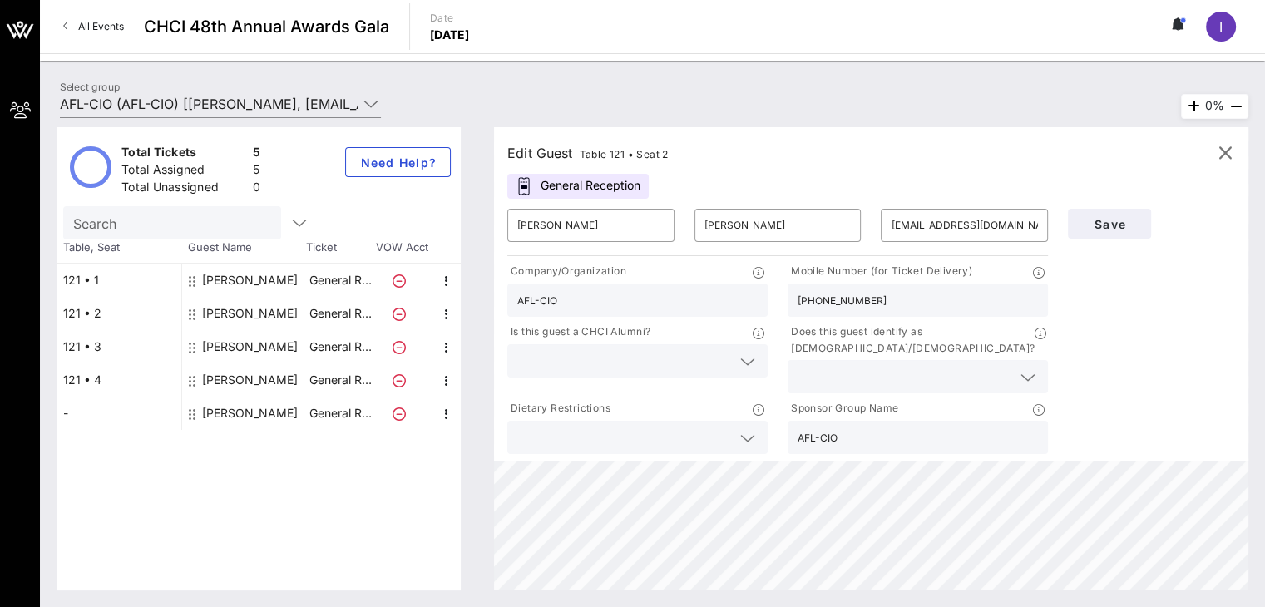
click at [96, 345] on div "121 • 3" at bounding box center [119, 346] width 125 height 33
type input "[PERSON_NAME]"
type input "[EMAIL_ADDRESS][DOMAIN_NAME]"
type input "[PHONE_NUMBER]"
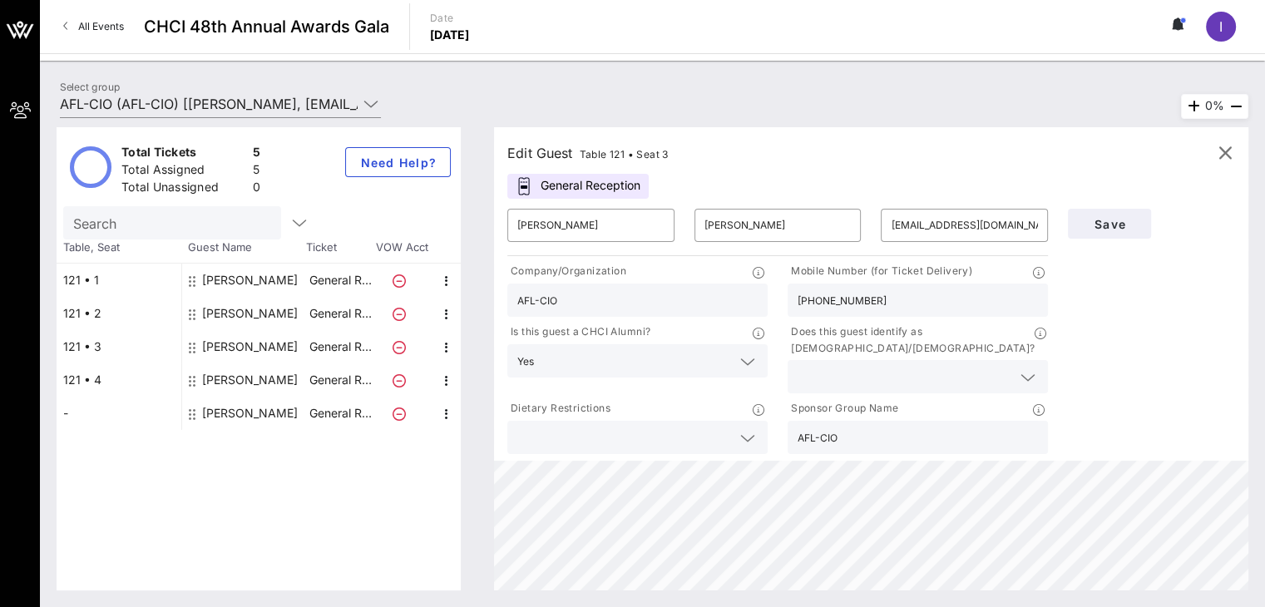
click at [91, 383] on div "121 • 4" at bounding box center [119, 379] width 125 height 33
type input "[PERSON_NAME]"
type input "Jefferson"
type input "[EMAIL_ADDRESS][DOMAIN_NAME]"
type input "[PHONE_NUMBER]"
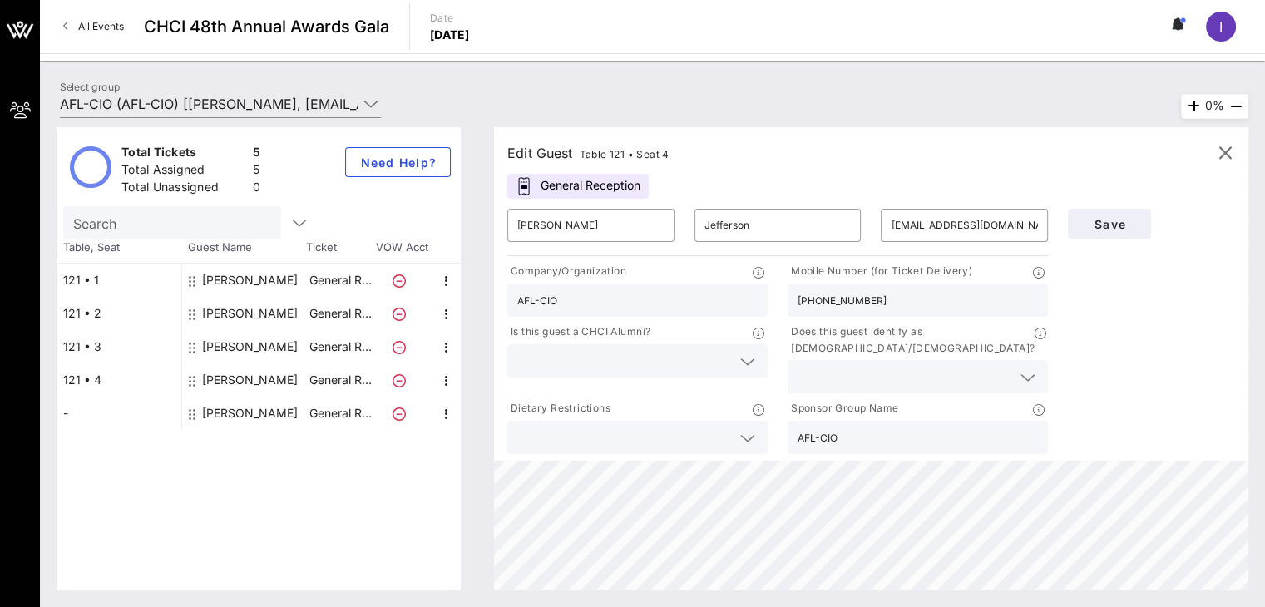
click at [90, 420] on div "-" at bounding box center [119, 413] width 125 height 33
type input "[PERSON_NAME]"
type input "[PERSON_NAME][EMAIL_ADDRESS][PERSON_NAME][DOMAIN_NAME]"
type input "[PHONE_NUMBER]"
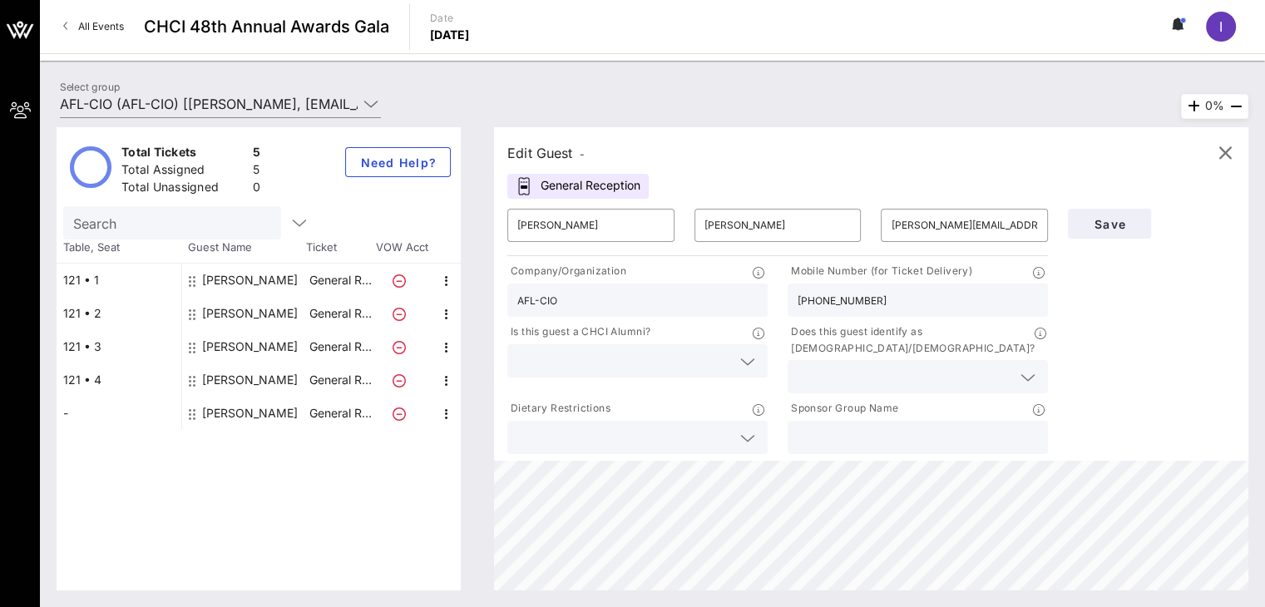
click at [1112, 240] on div "Save" at bounding box center [1151, 224] width 187 height 50
click at [1119, 212] on button "Save" at bounding box center [1109, 224] width 83 height 30
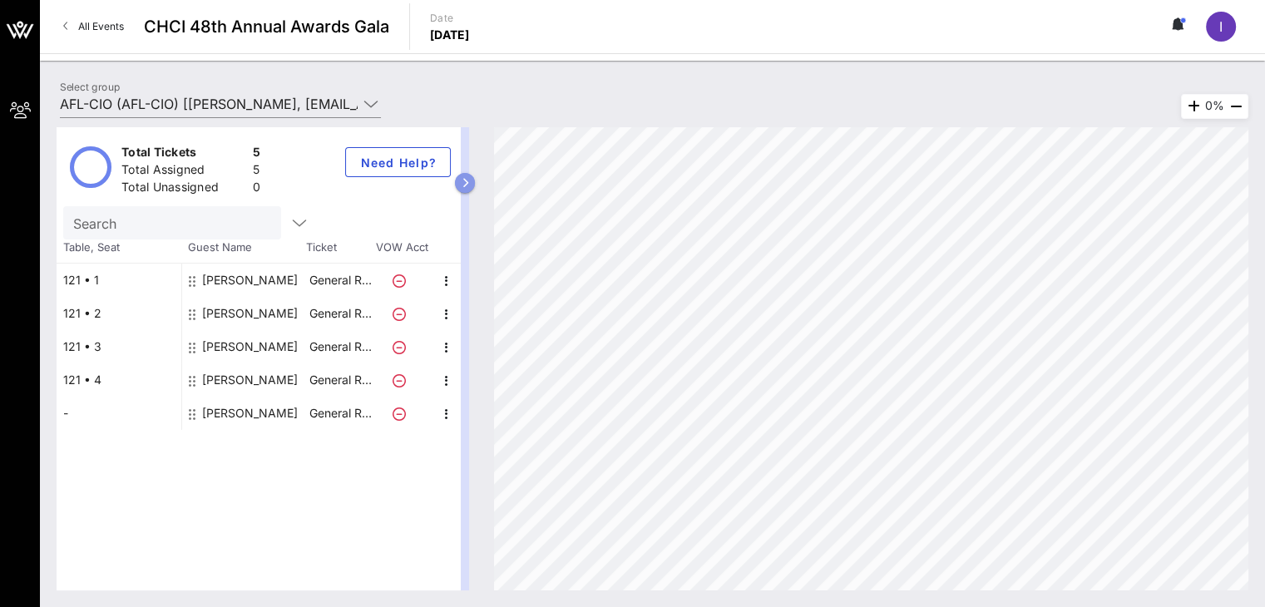
click at [464, 178] on icon "button" at bounding box center [464, 183] width 7 height 10
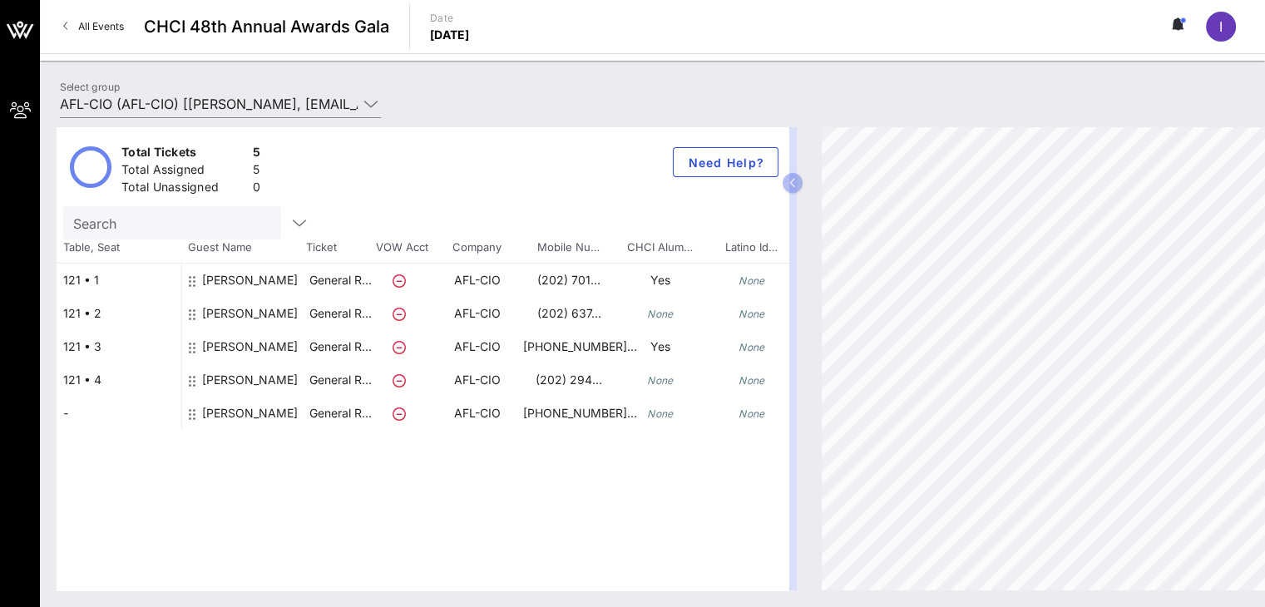
click at [75, 280] on div "121 • 1" at bounding box center [119, 280] width 125 height 33
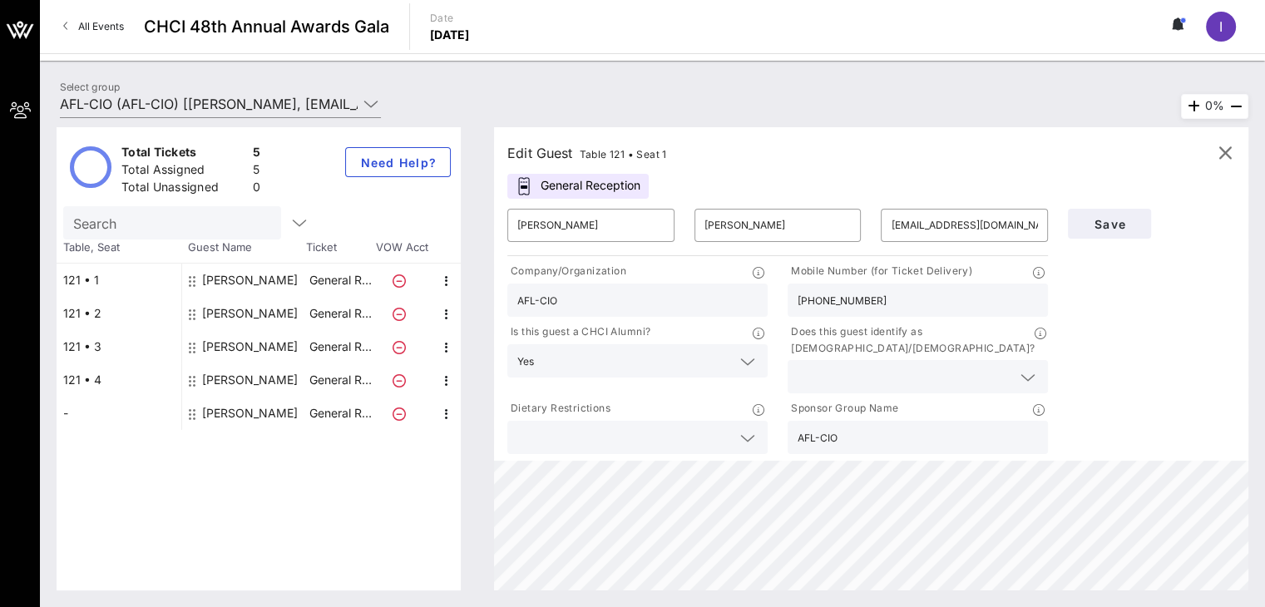
click at [76, 406] on div "-" at bounding box center [119, 413] width 125 height 33
type input "[PERSON_NAME]"
type input "[PERSON_NAME][EMAIL_ADDRESS][PERSON_NAME][DOMAIN_NAME]"
type input "[PHONE_NUMBER]"
